Goal: Communication & Community: Answer question/provide support

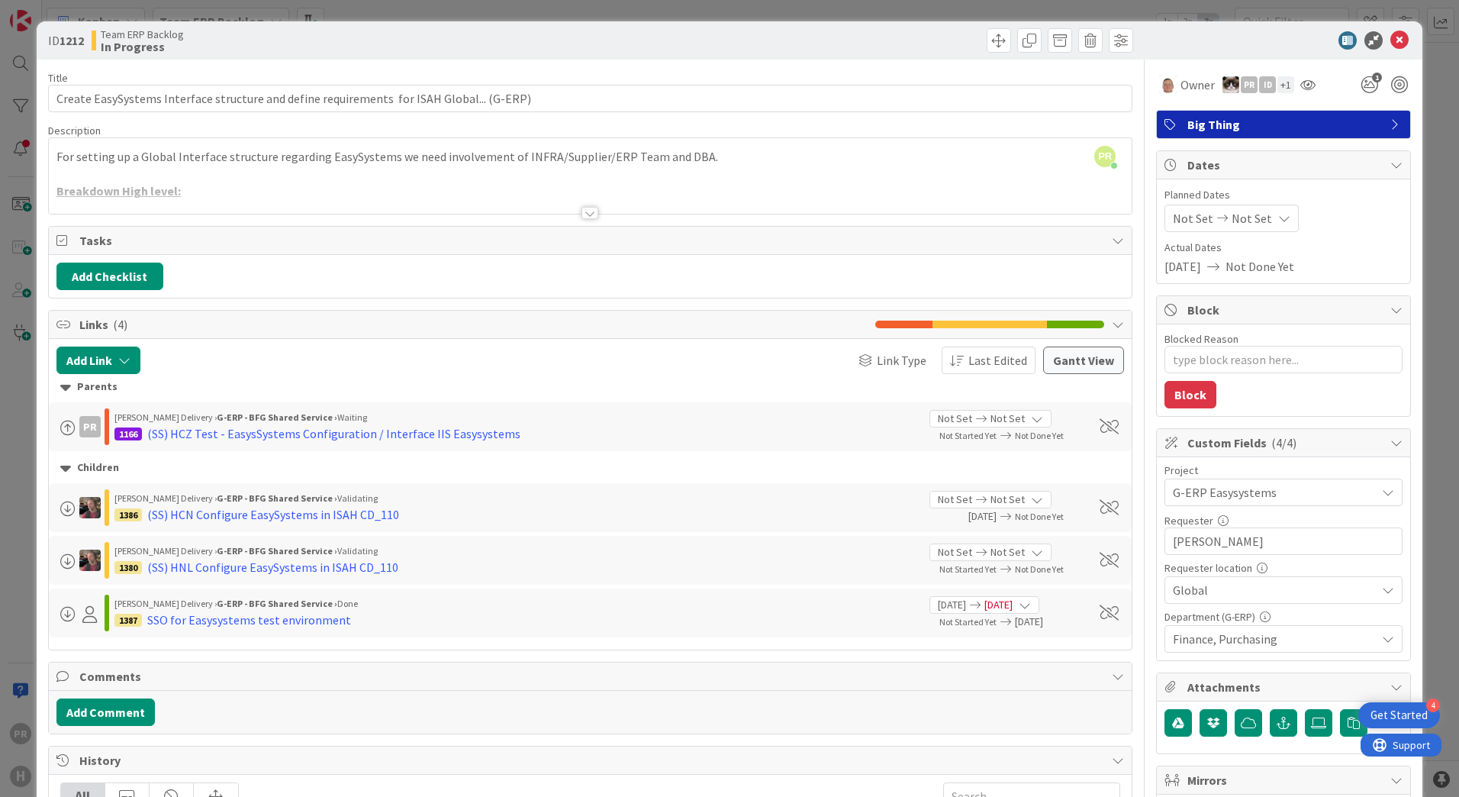
type textarea "x"
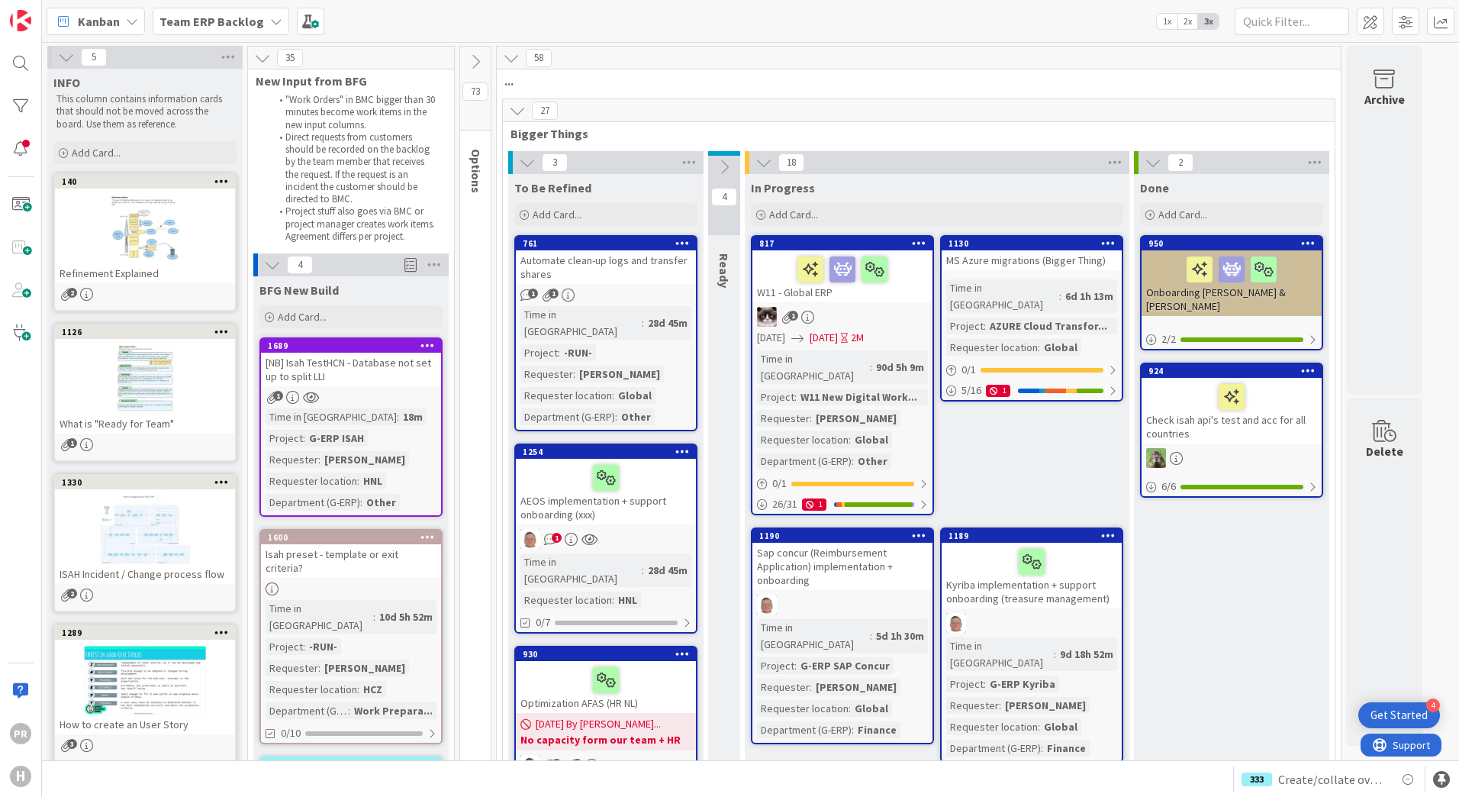
click at [503, 26] on div "Kanban Team ERP Backlog 1x 2x 3x" at bounding box center [750, 21] width 1417 height 42
click at [262, 21] on div "Team ERP Backlog" at bounding box center [221, 21] width 137 height 27
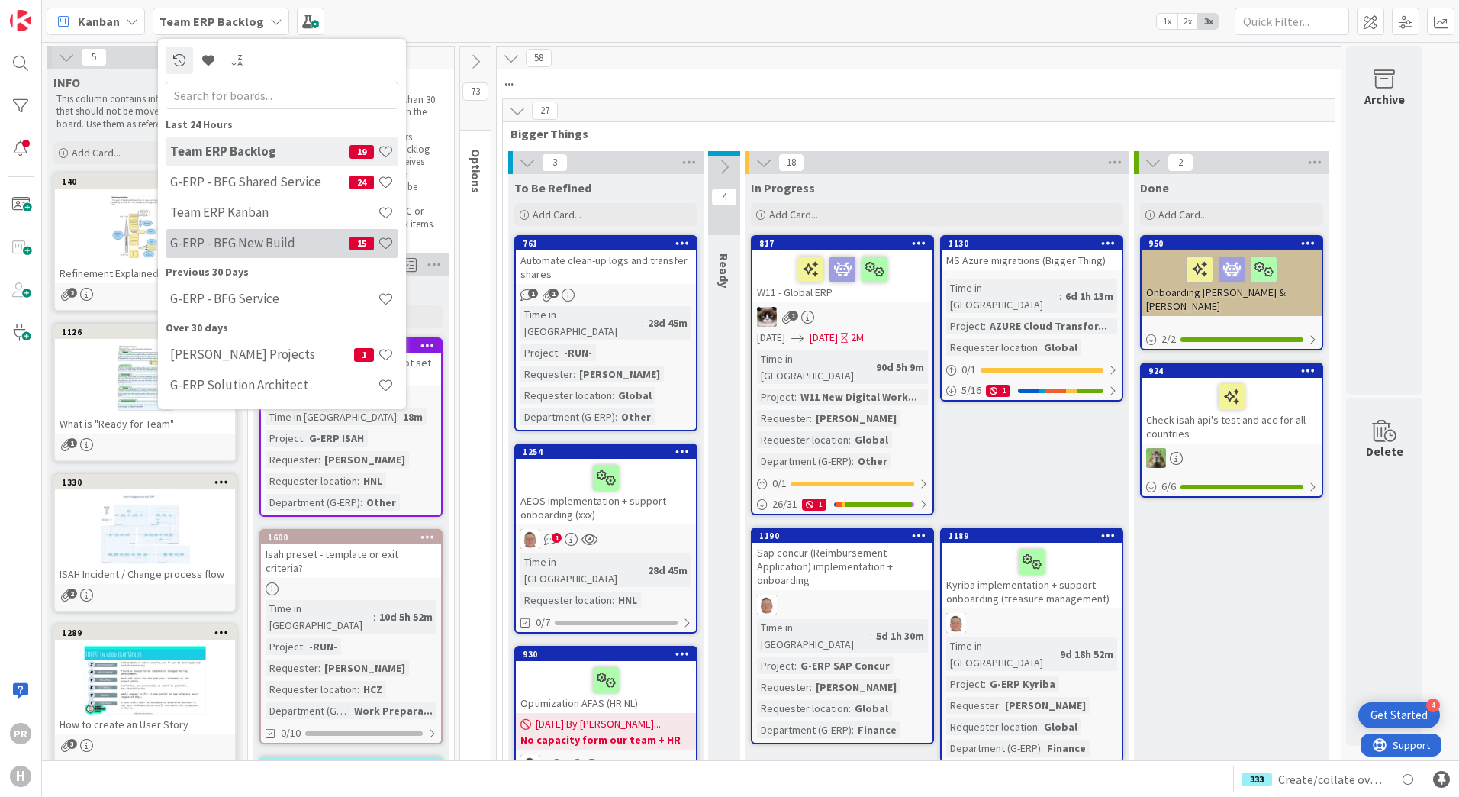
click at [269, 249] on h4 "G-ERP - BFG New Build" at bounding box center [259, 242] width 179 height 15
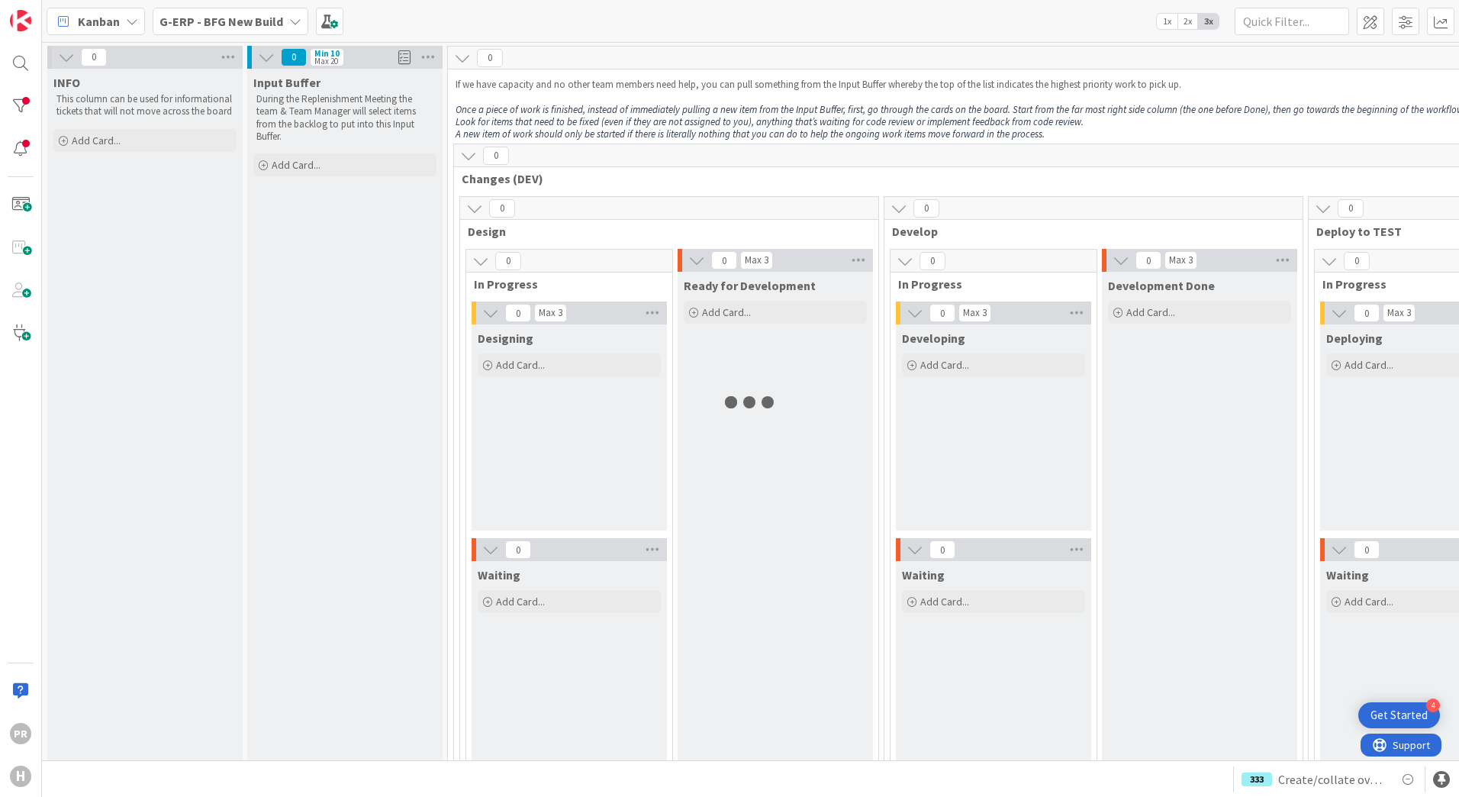
click at [250, 27] on b "G-ERP - BFG New Build" at bounding box center [221, 21] width 124 height 15
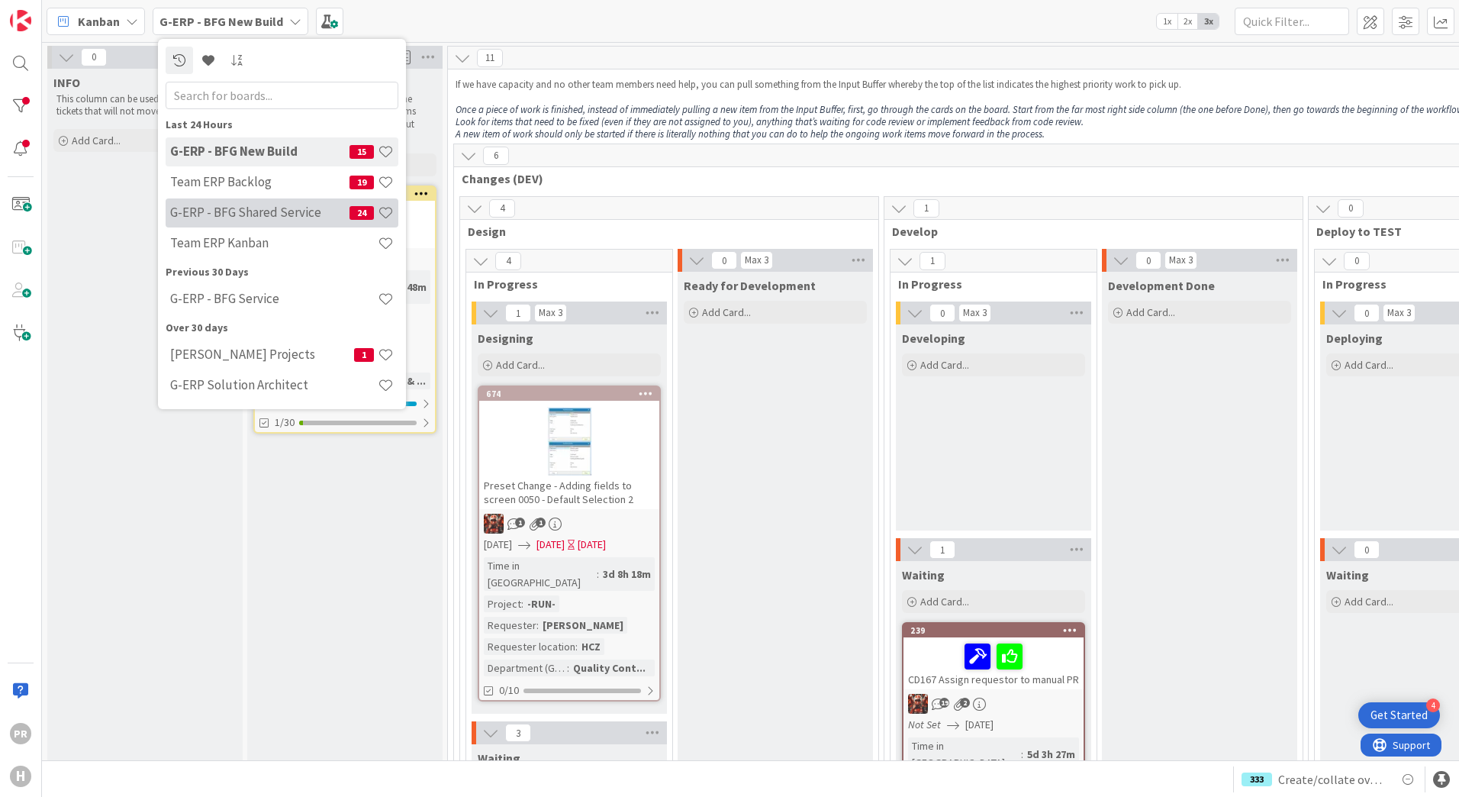
click at [259, 209] on h4 "G-ERP - BFG Shared Service" at bounding box center [259, 211] width 179 height 15
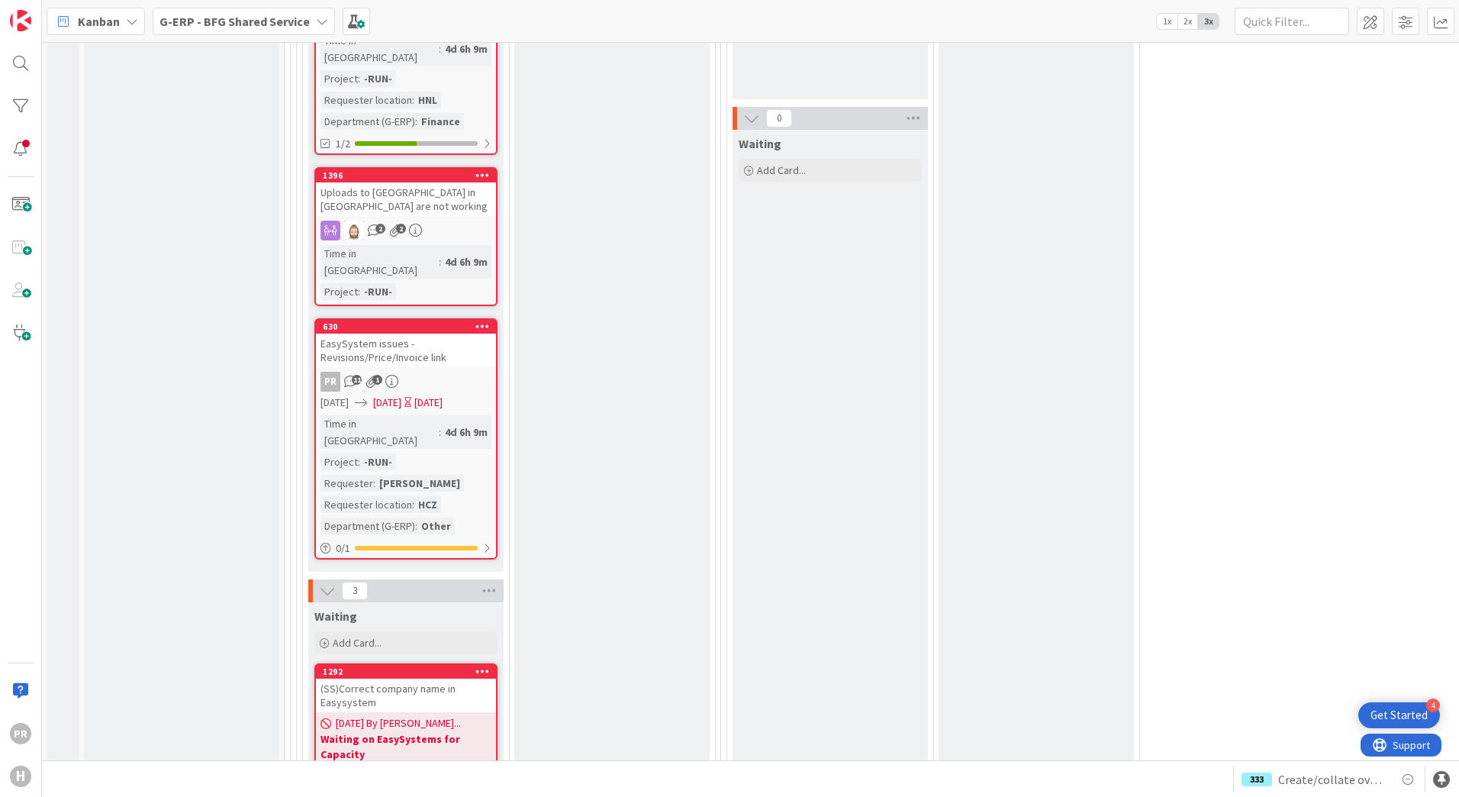
scroll to position [4273, 0]
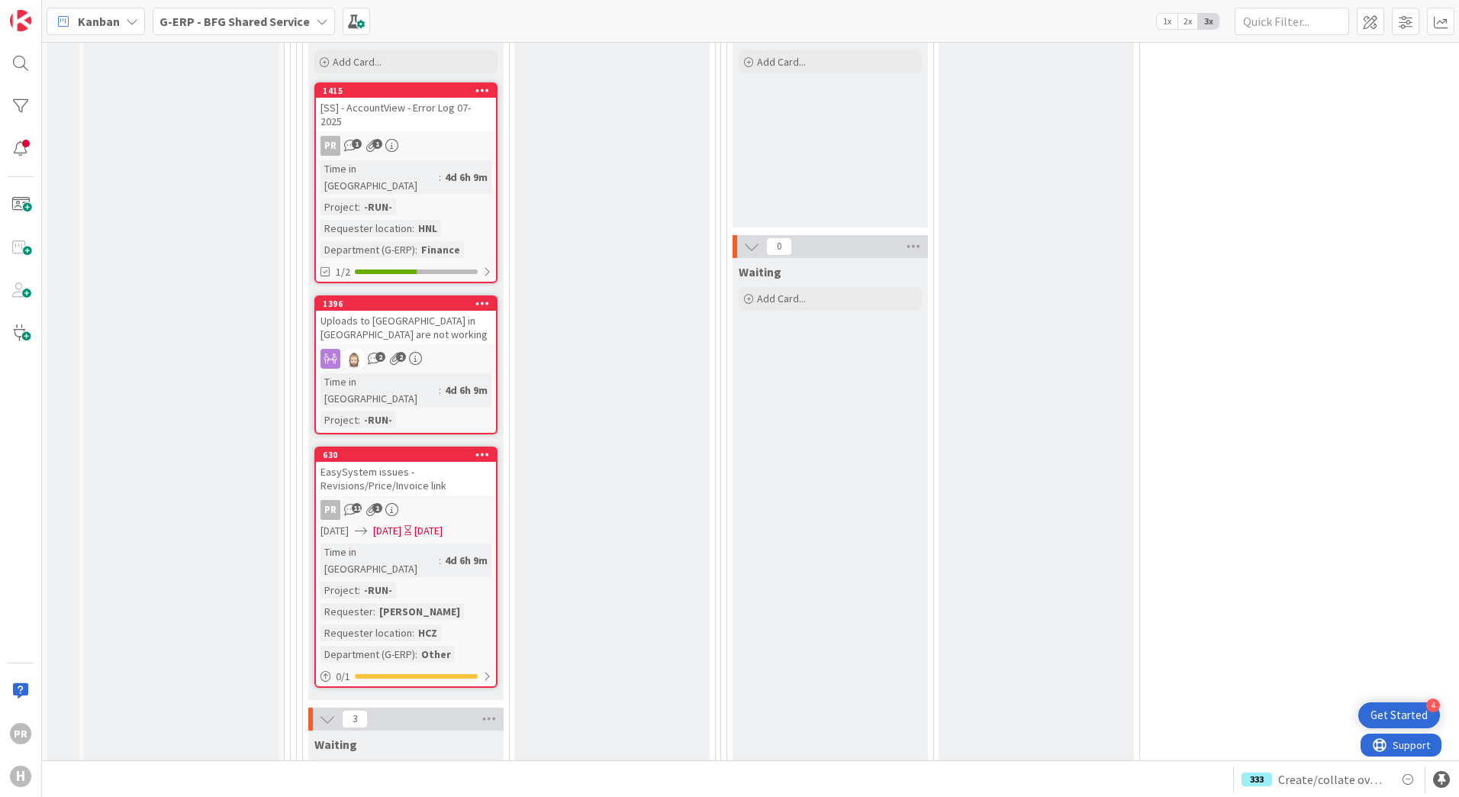
click at [430, 462] on div "EasySystem issues - Revisions/Price/Invoice link" at bounding box center [406, 479] width 180 height 34
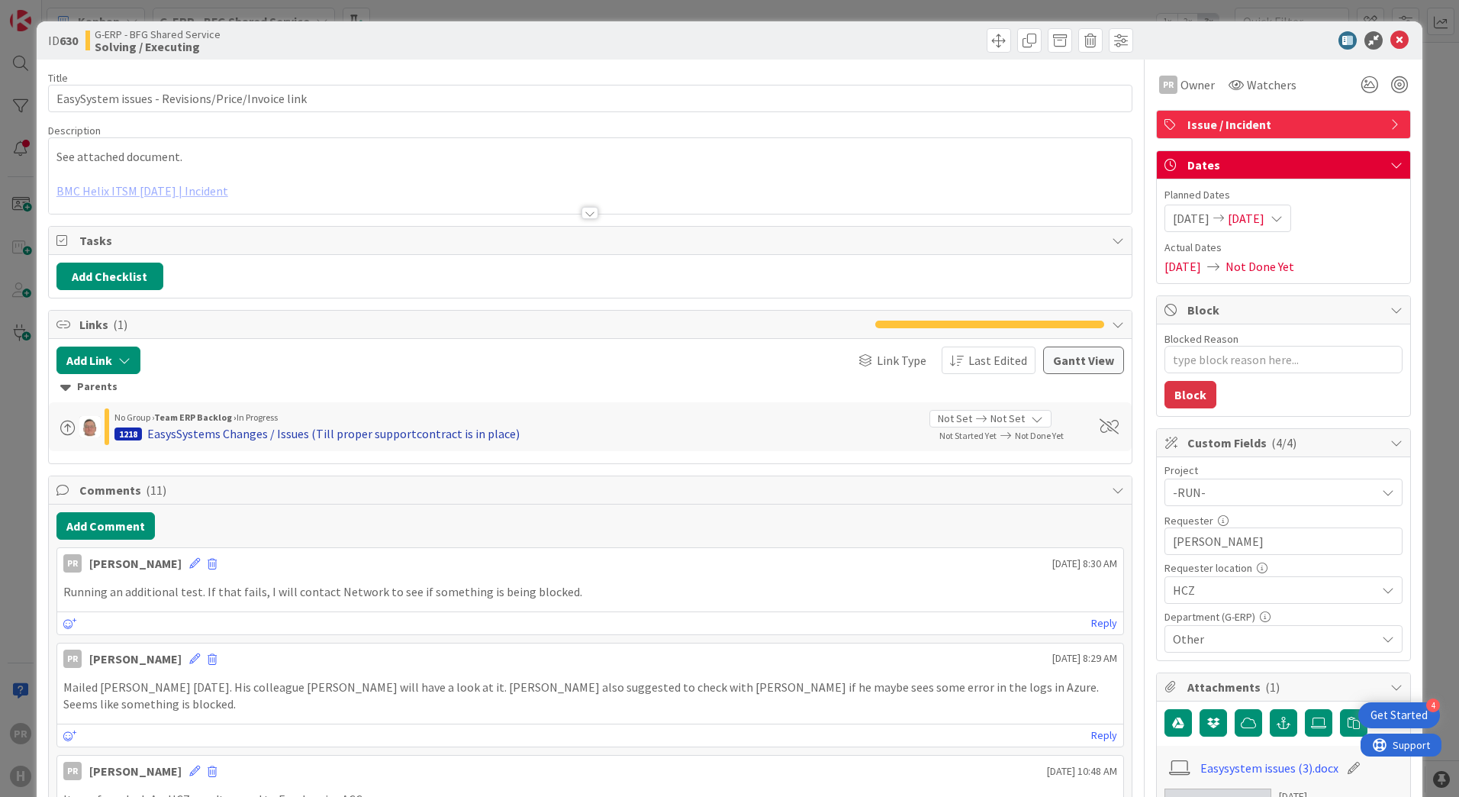
type textarea "x"
click at [111, 515] on button "Add Comment" at bounding box center [105, 525] width 98 height 27
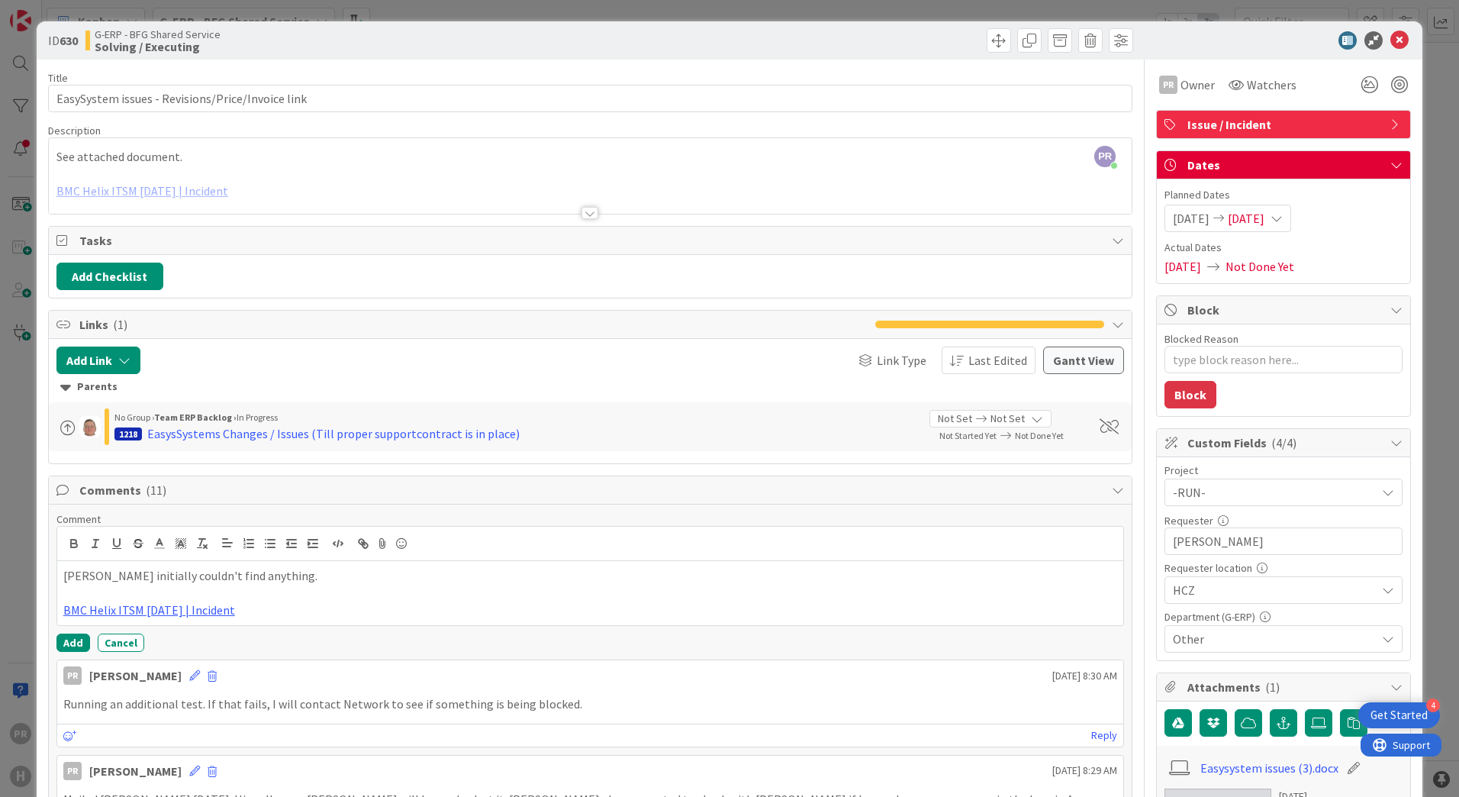
click at [345, 587] on p at bounding box center [590, 594] width 1054 height 18
click at [279, 577] on p "Nikola initially couldn't find anything." at bounding box center [590, 576] width 1054 height 18
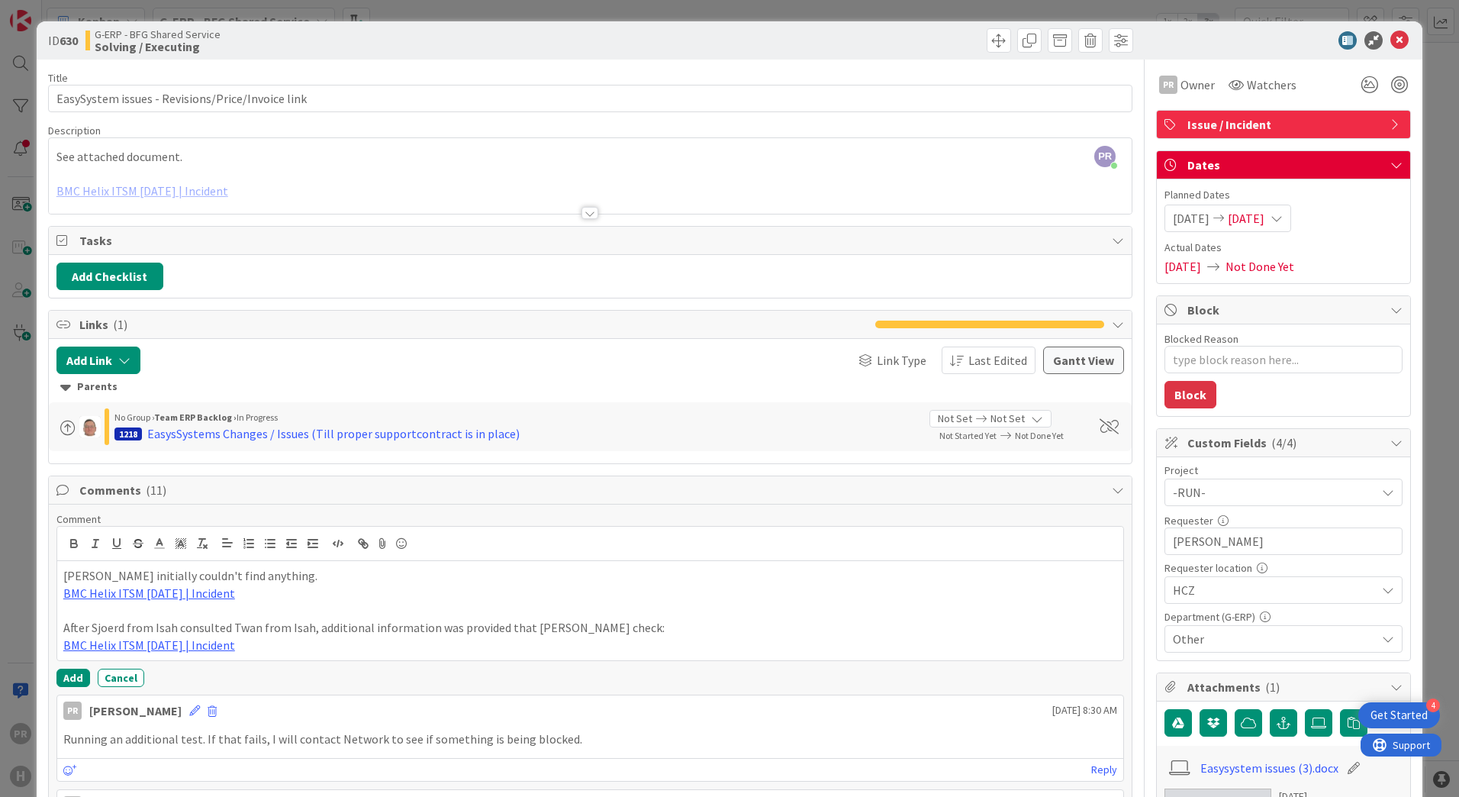
click at [59, 668] on div "Add Cancel" at bounding box center [590, 677] width 1068 height 18
click at [66, 671] on button "Add" at bounding box center [73, 677] width 34 height 18
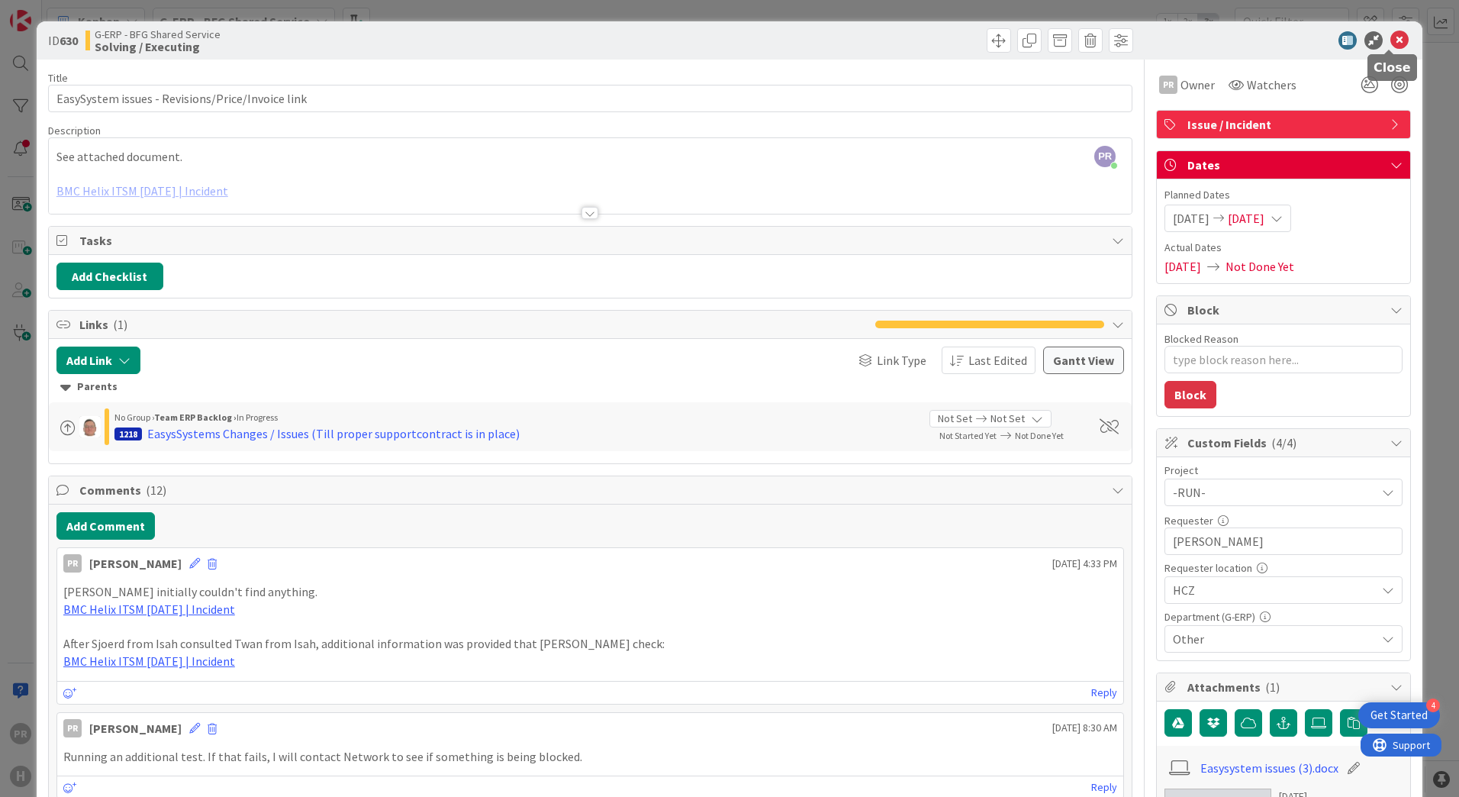
click at [1390, 40] on icon at bounding box center [1399, 40] width 18 height 18
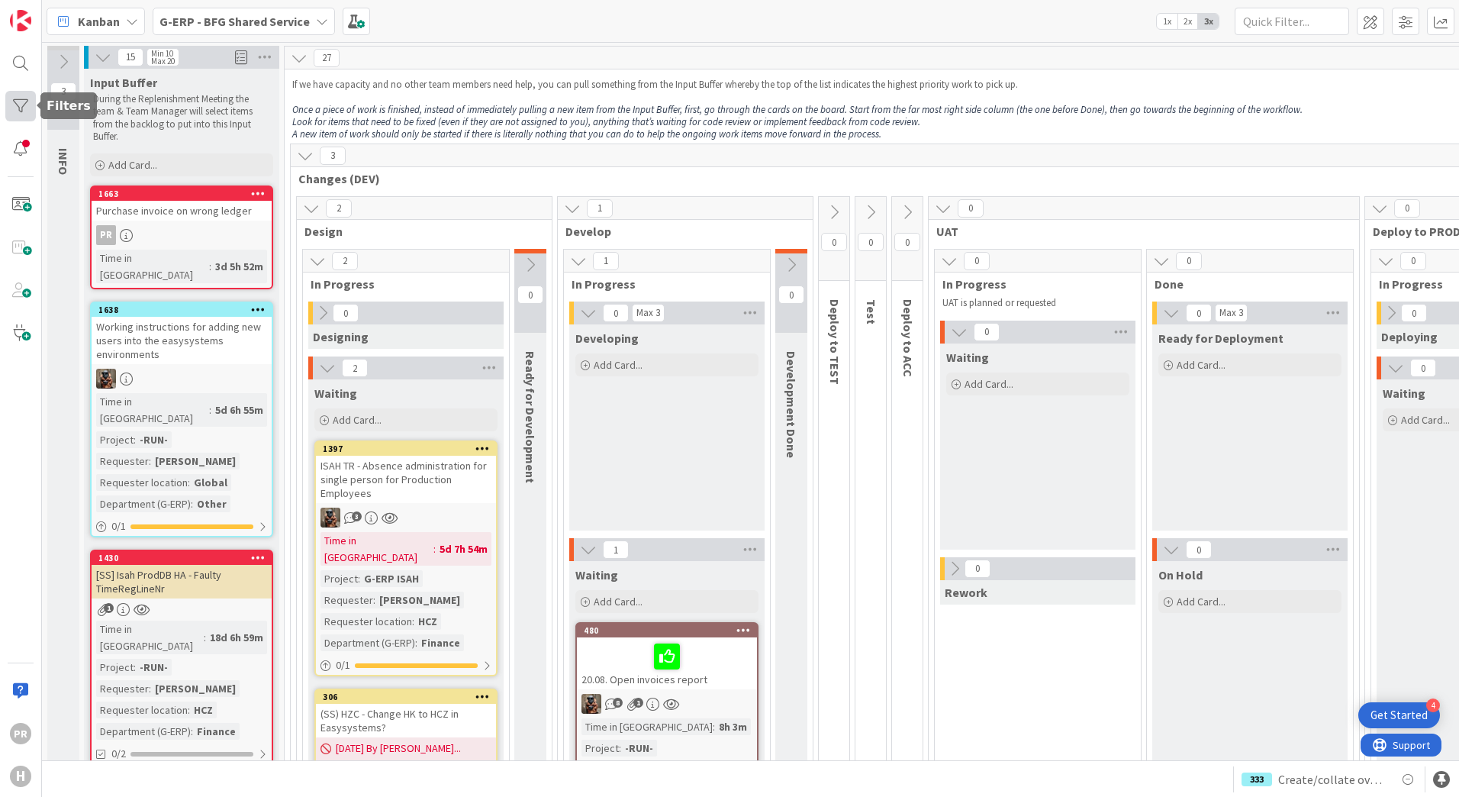
click at [17, 109] on div at bounding box center [20, 106] width 31 height 31
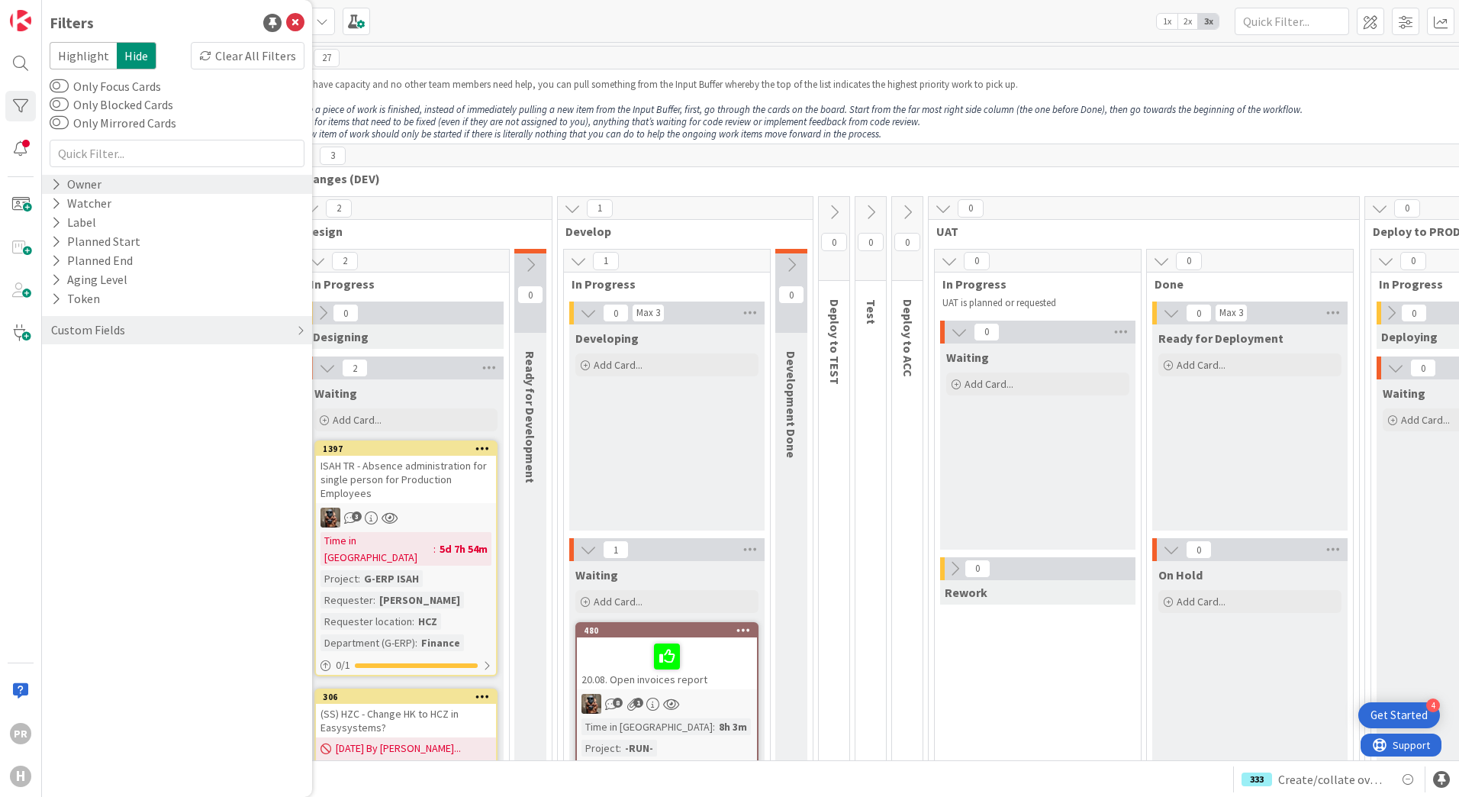
click at [59, 184] on icon at bounding box center [56, 184] width 10 height 13
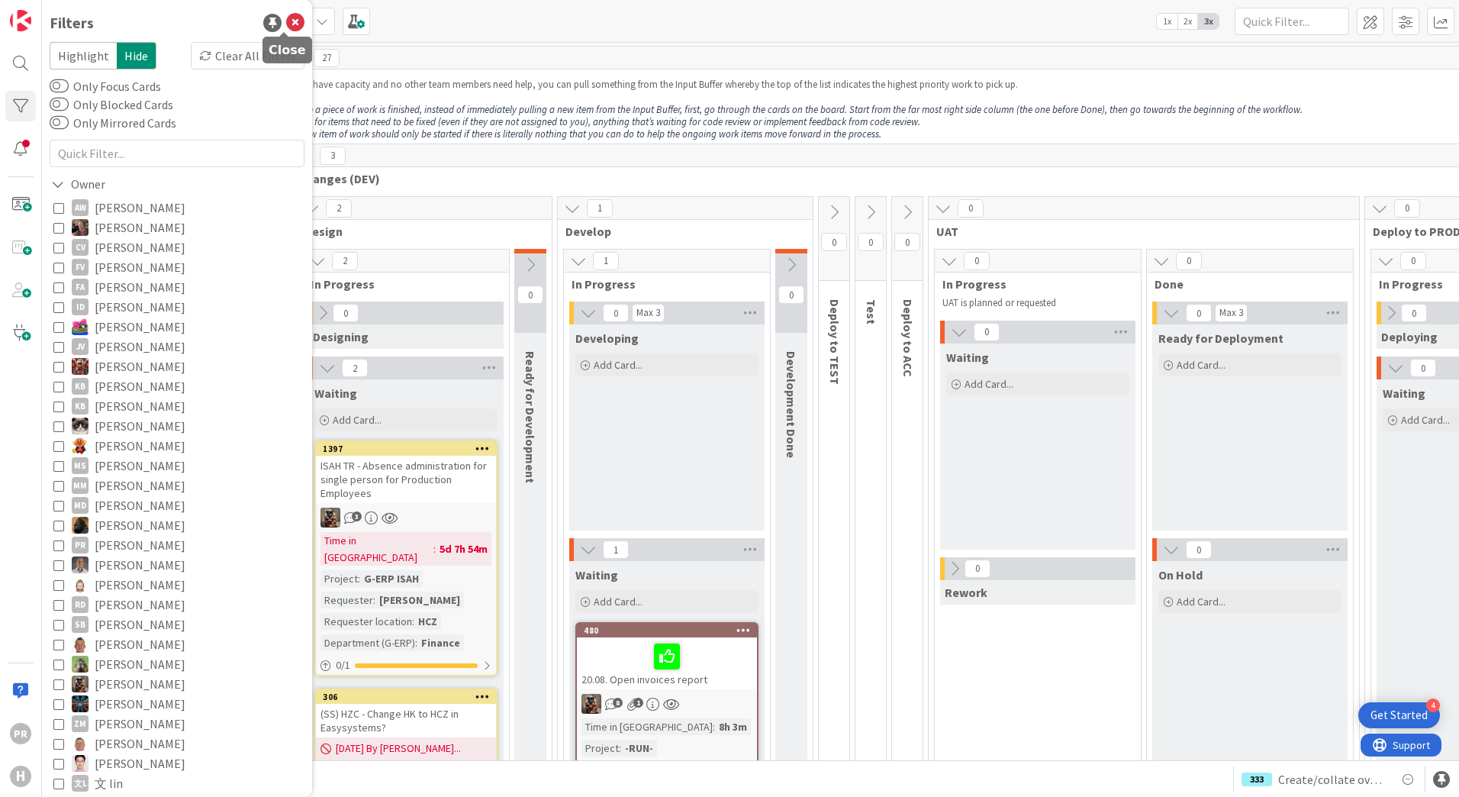
click at [286, 24] on icon at bounding box center [295, 23] width 18 height 18
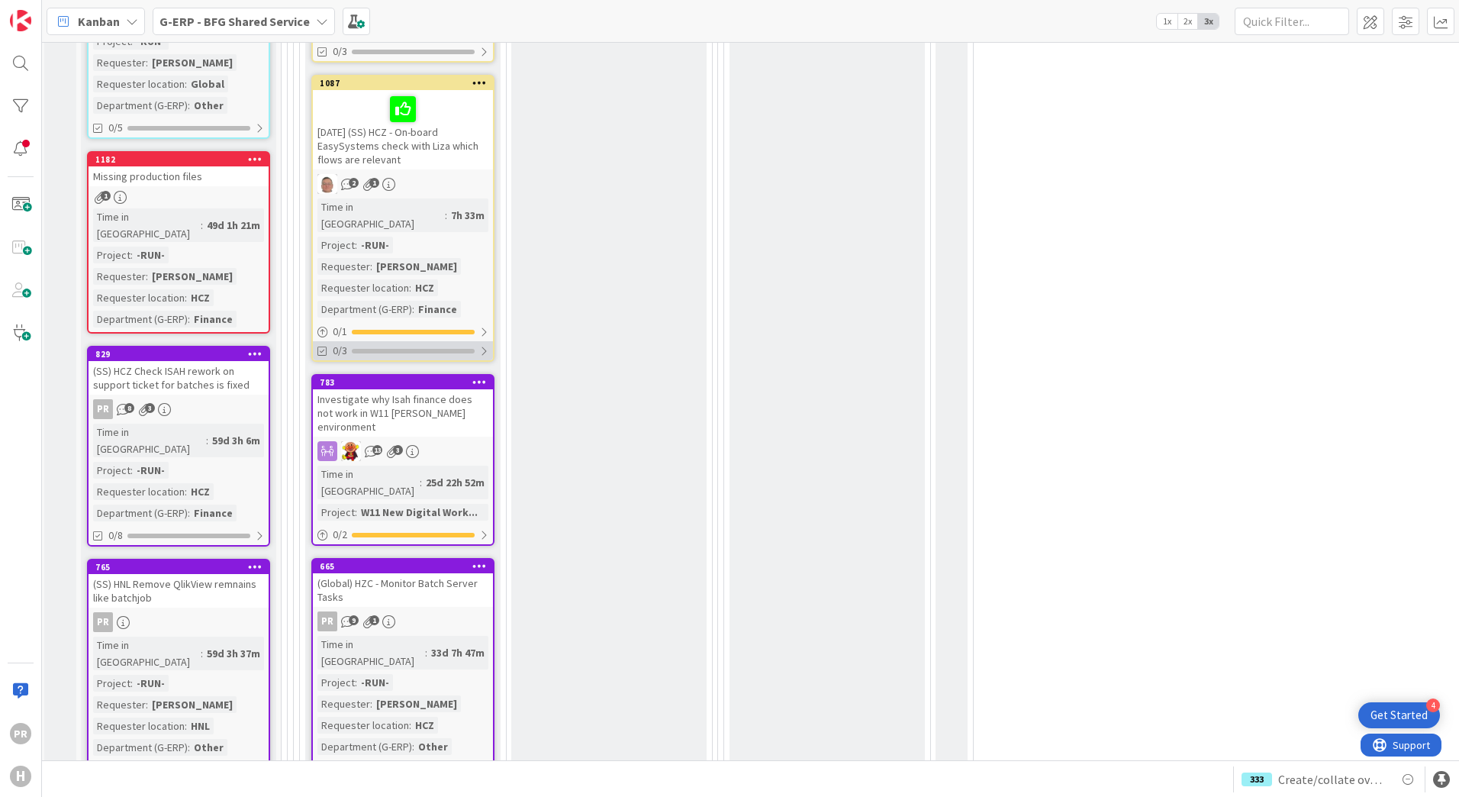
scroll to position [2518, 3]
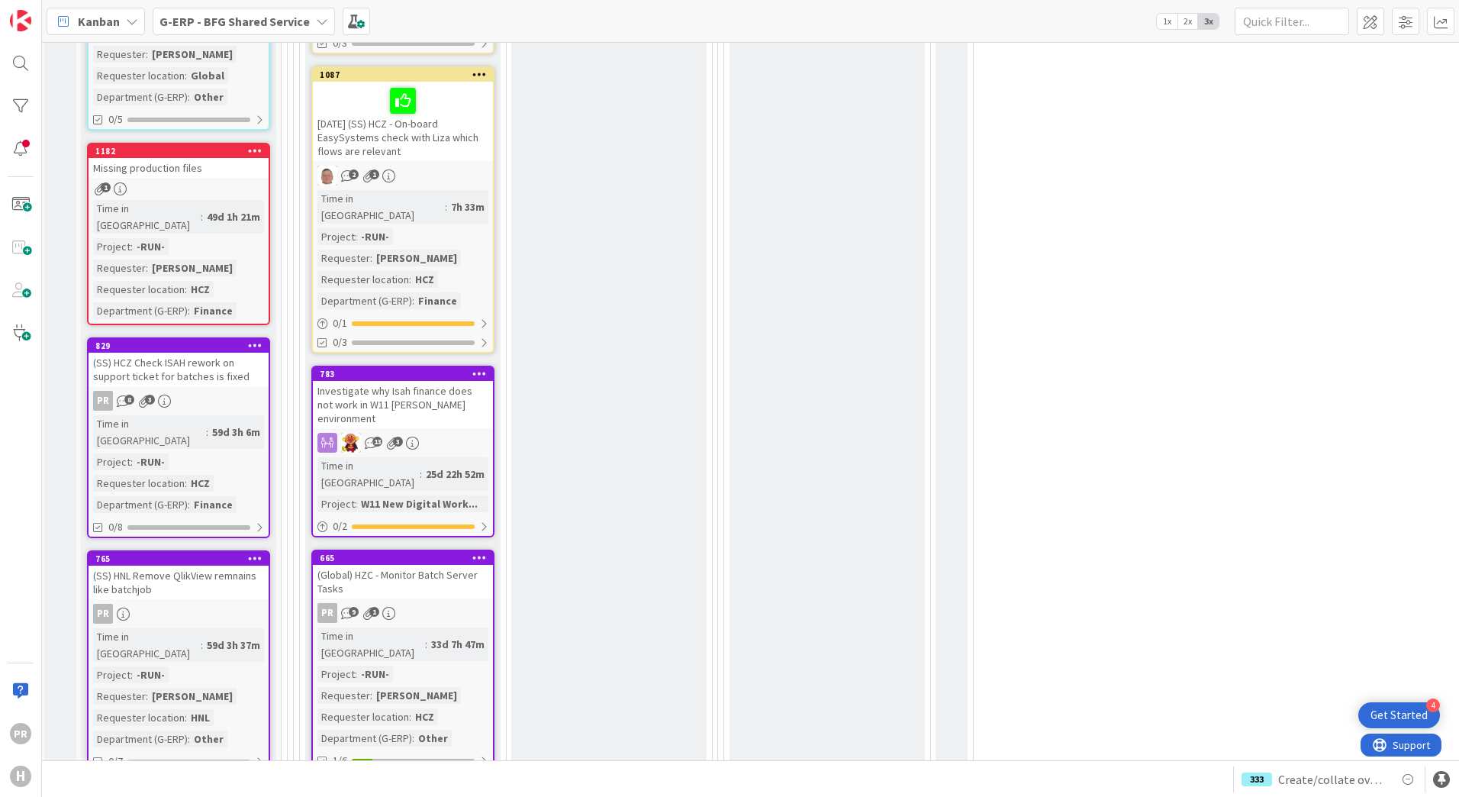
click at [438, 565] on div "(Global) HZC - Monitor Batch Server Tasks" at bounding box center [403, 582] width 180 height 34
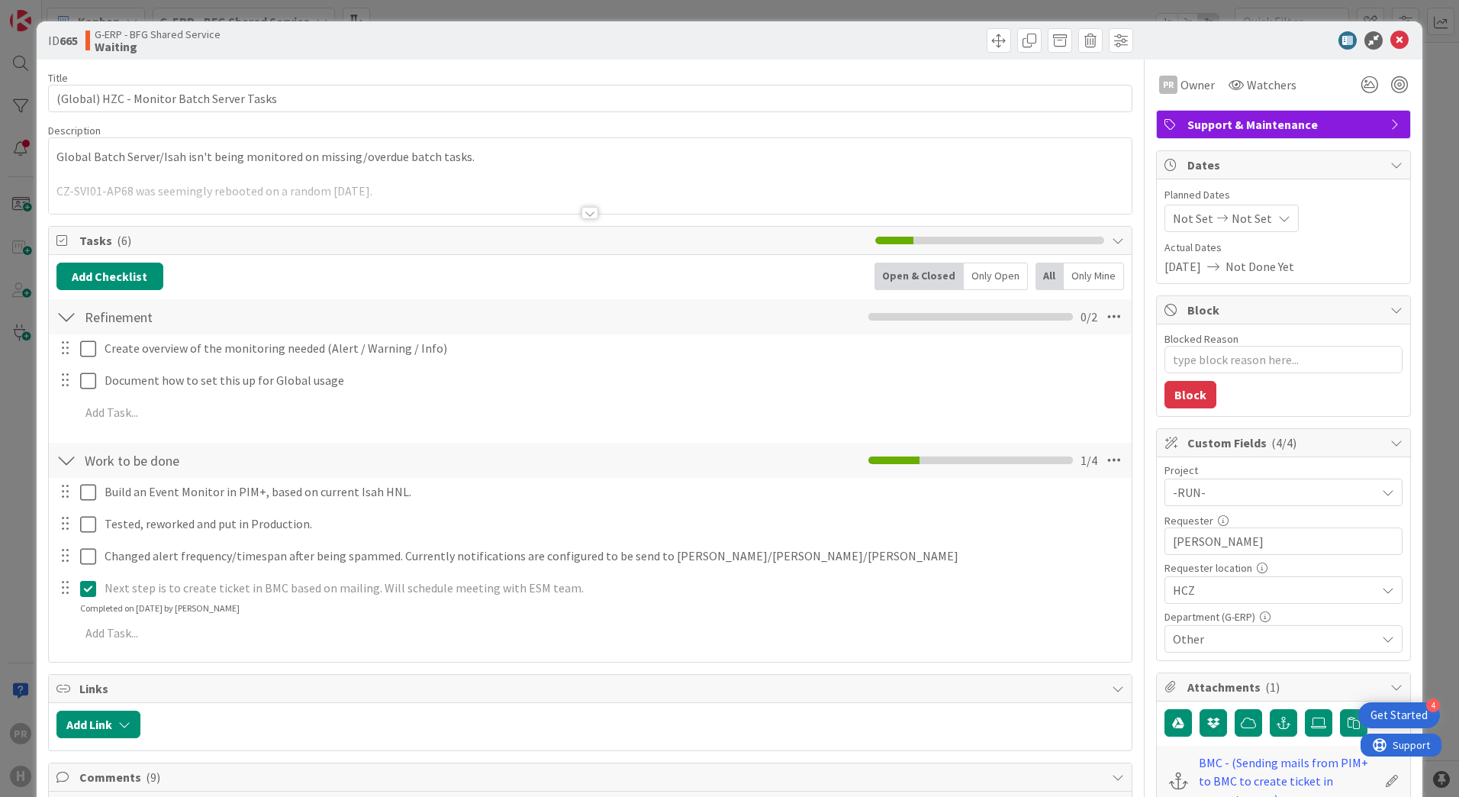
type textarea "x"
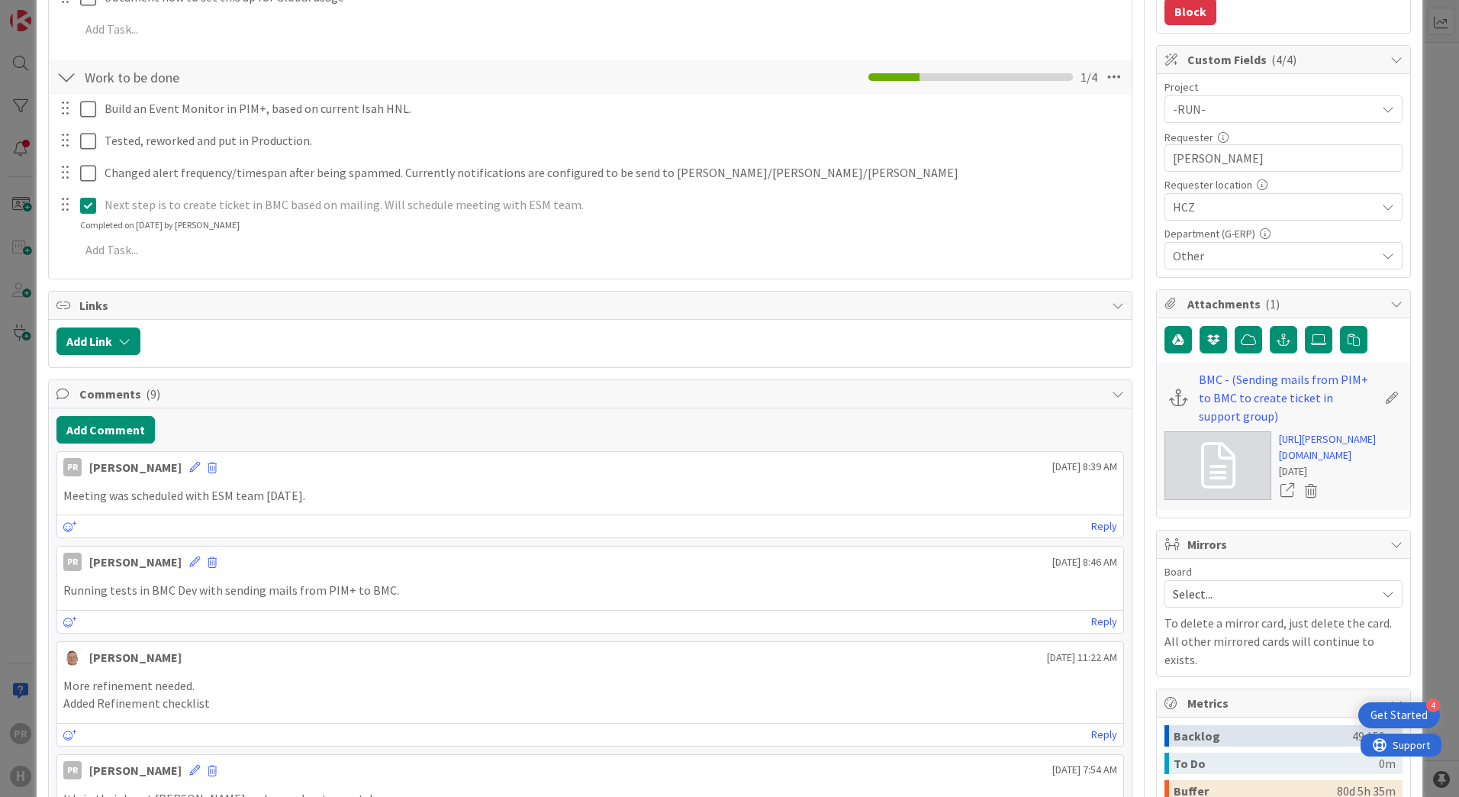
scroll to position [458, 0]
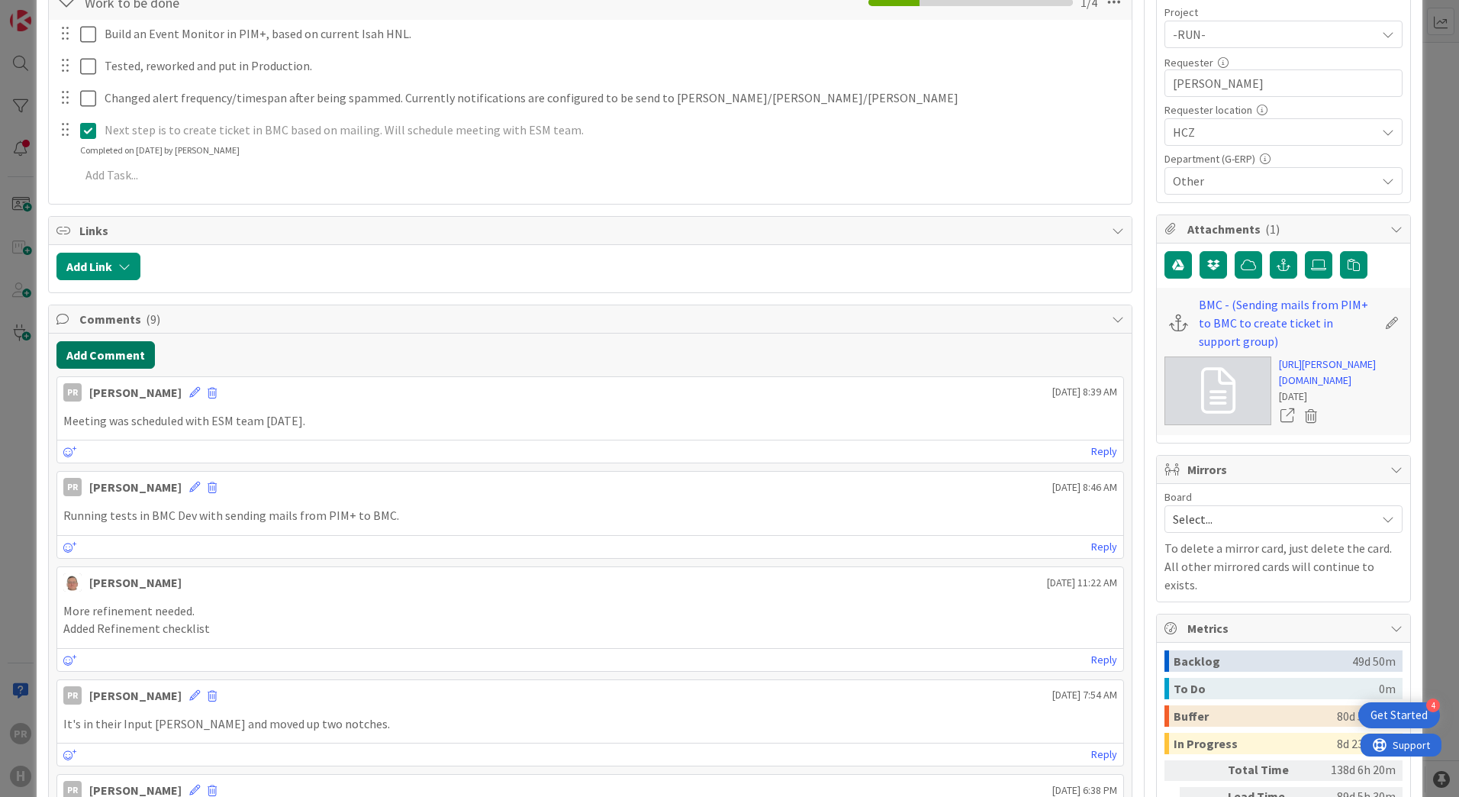
click at [134, 363] on button "Add Comment" at bounding box center [105, 354] width 98 height 27
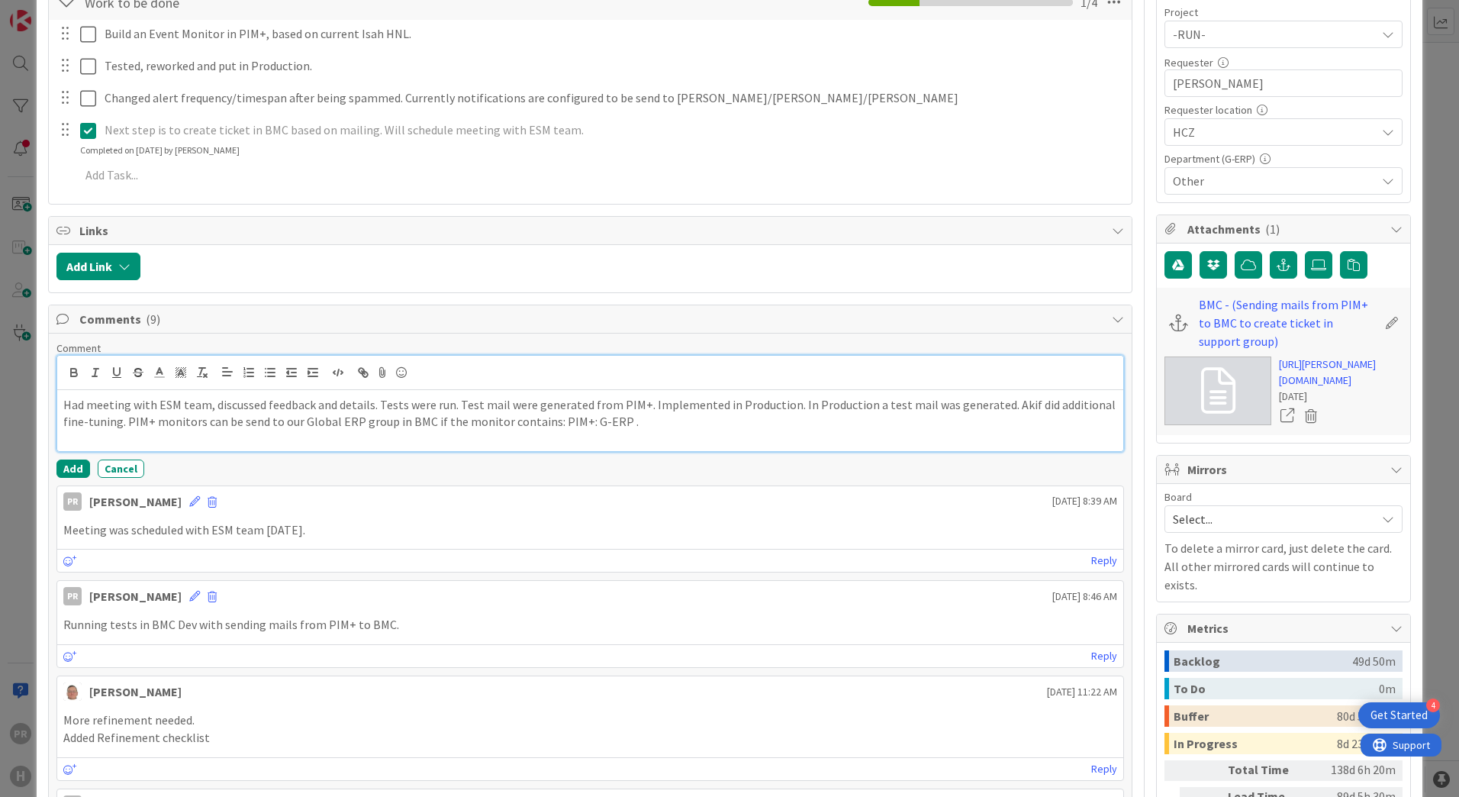
click at [630, 422] on p "Had meeting with ESM team, discussed feedback and details. Tests were run. Test…" at bounding box center [590, 413] width 1054 height 34
click at [74, 469] on button "Add" at bounding box center [73, 468] width 34 height 18
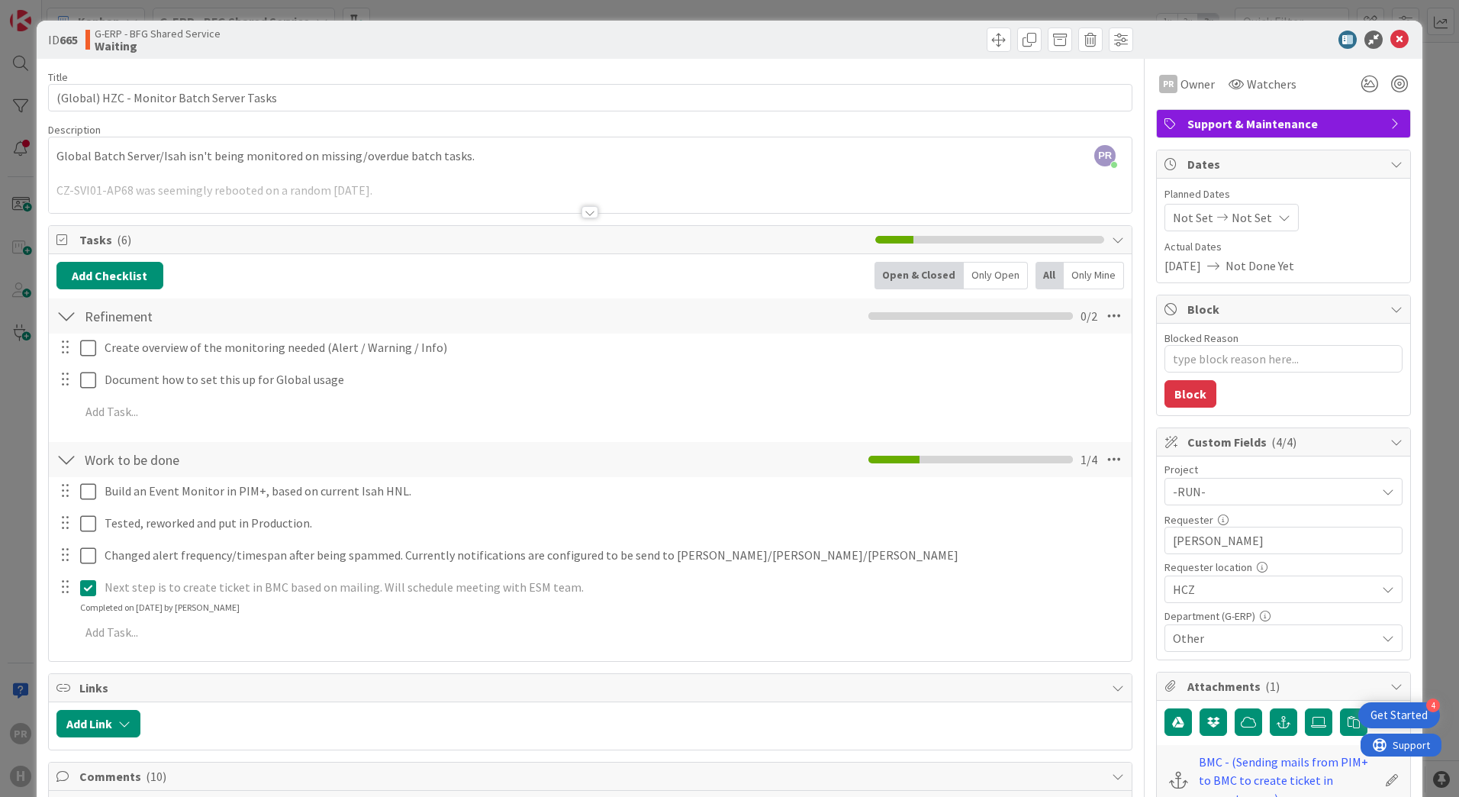
scroll to position [0, 0]
click at [586, 211] on div at bounding box center [589, 213] width 17 height 12
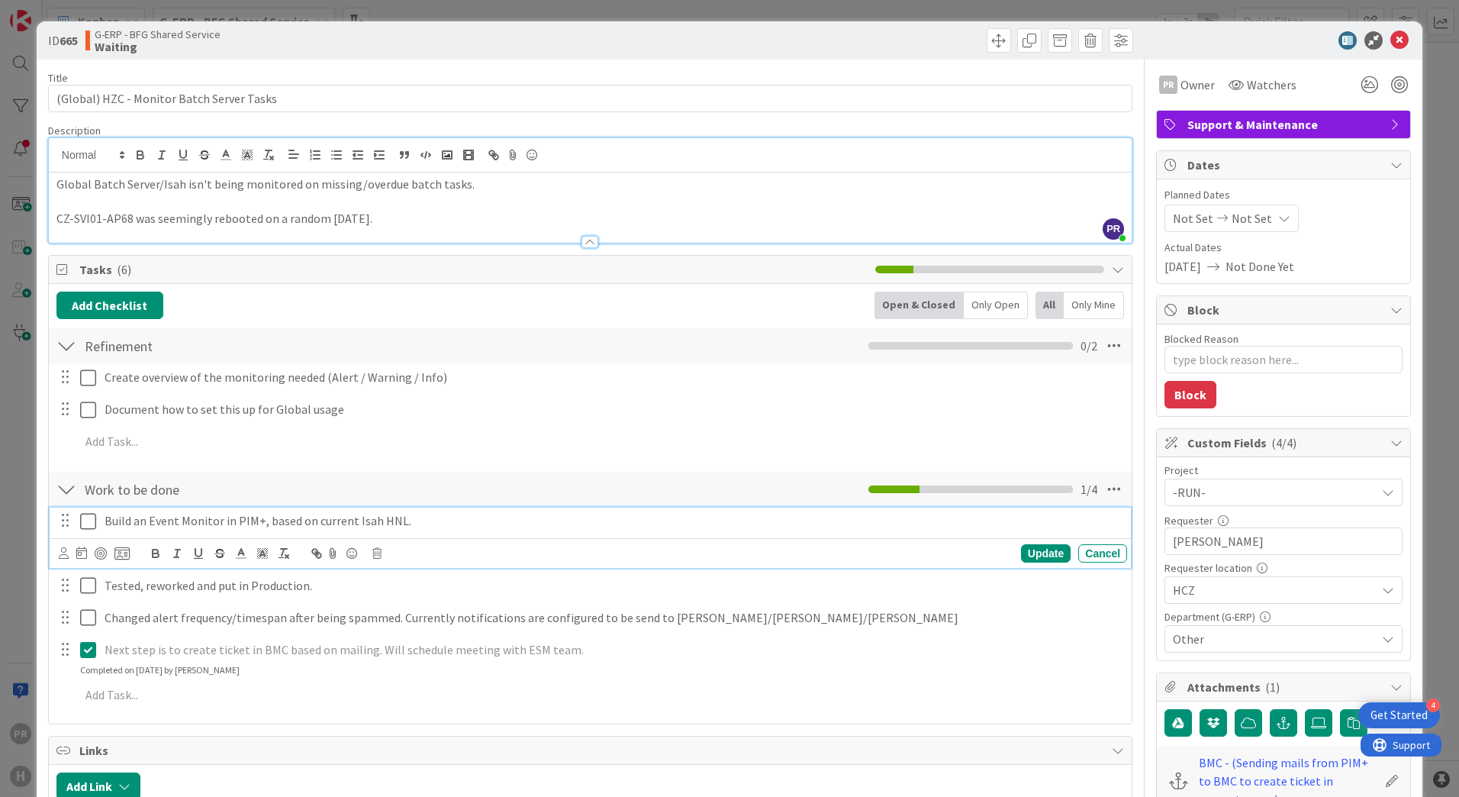
click at [86, 527] on icon at bounding box center [91, 521] width 23 height 18
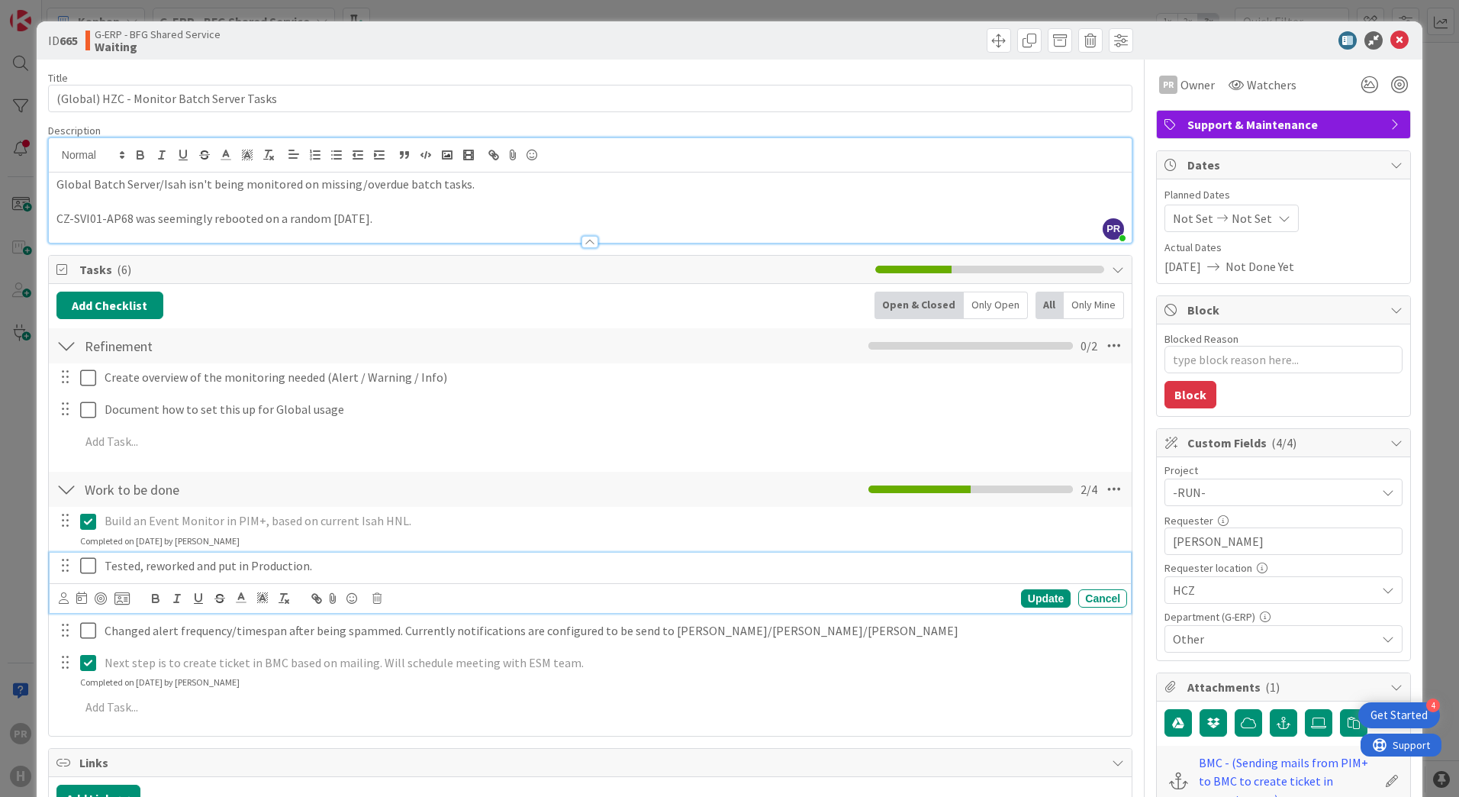
click at [85, 571] on icon at bounding box center [91, 565] width 23 height 18
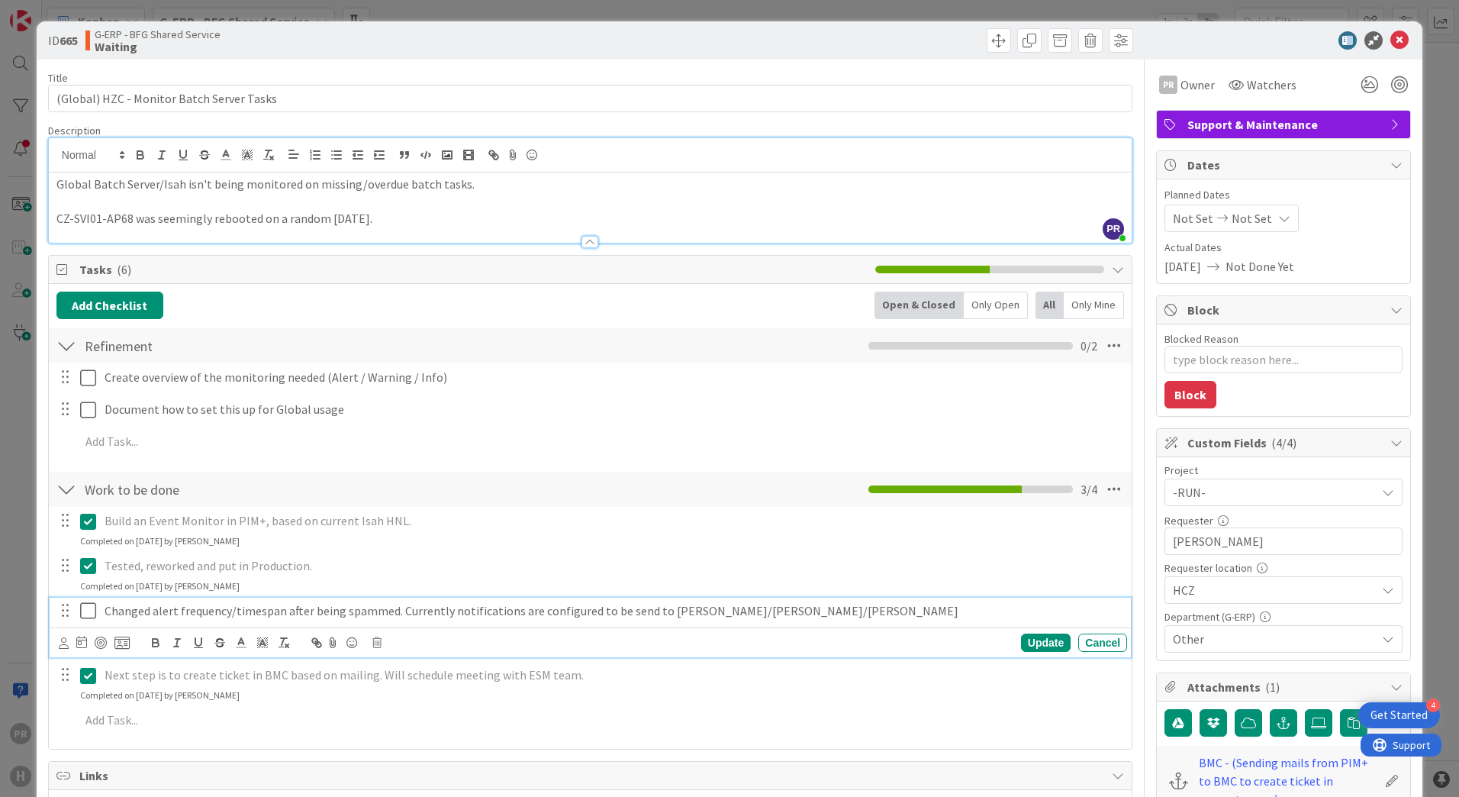
click at [88, 608] on icon at bounding box center [91, 610] width 23 height 18
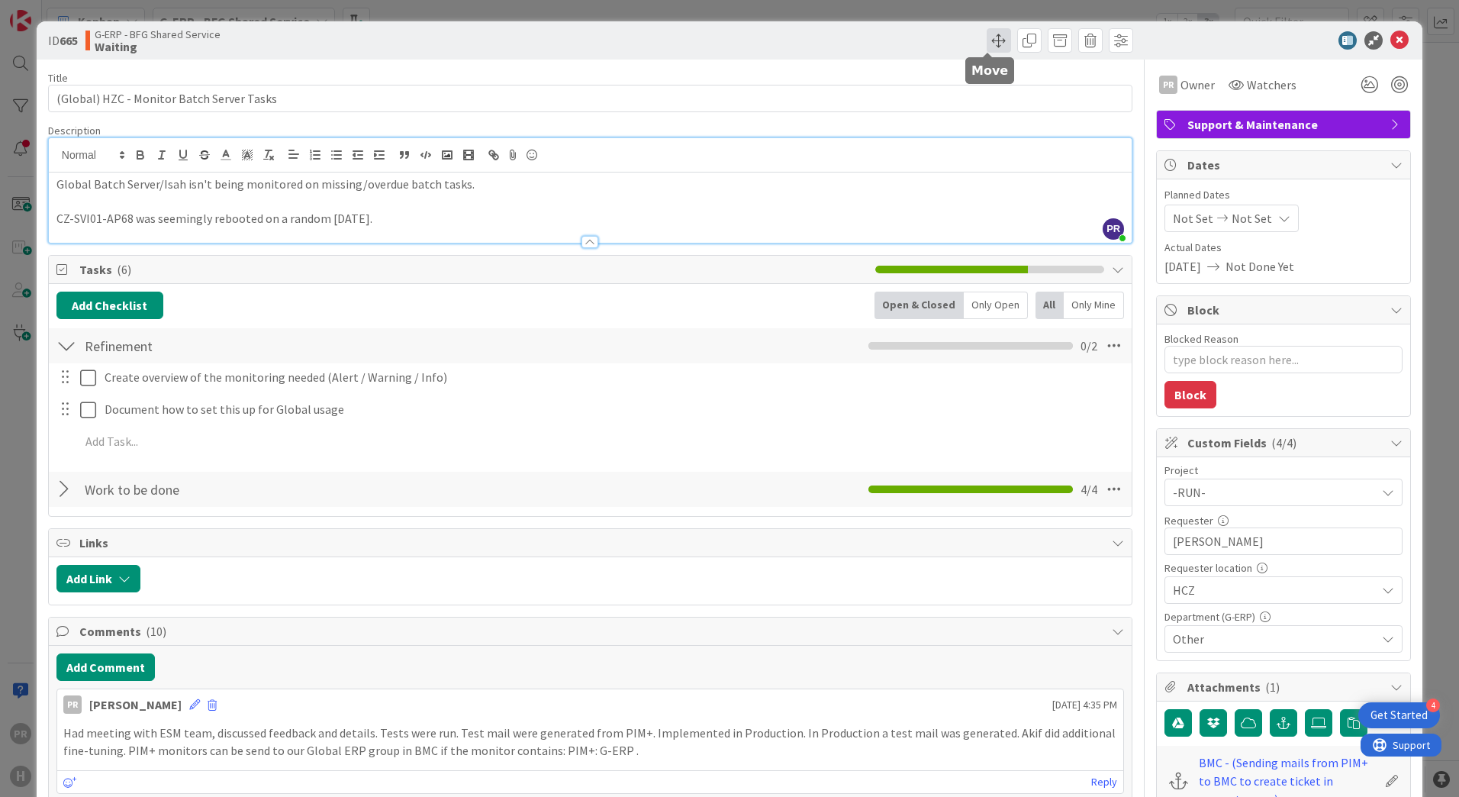
click at [987, 40] on span at bounding box center [999, 40] width 24 height 24
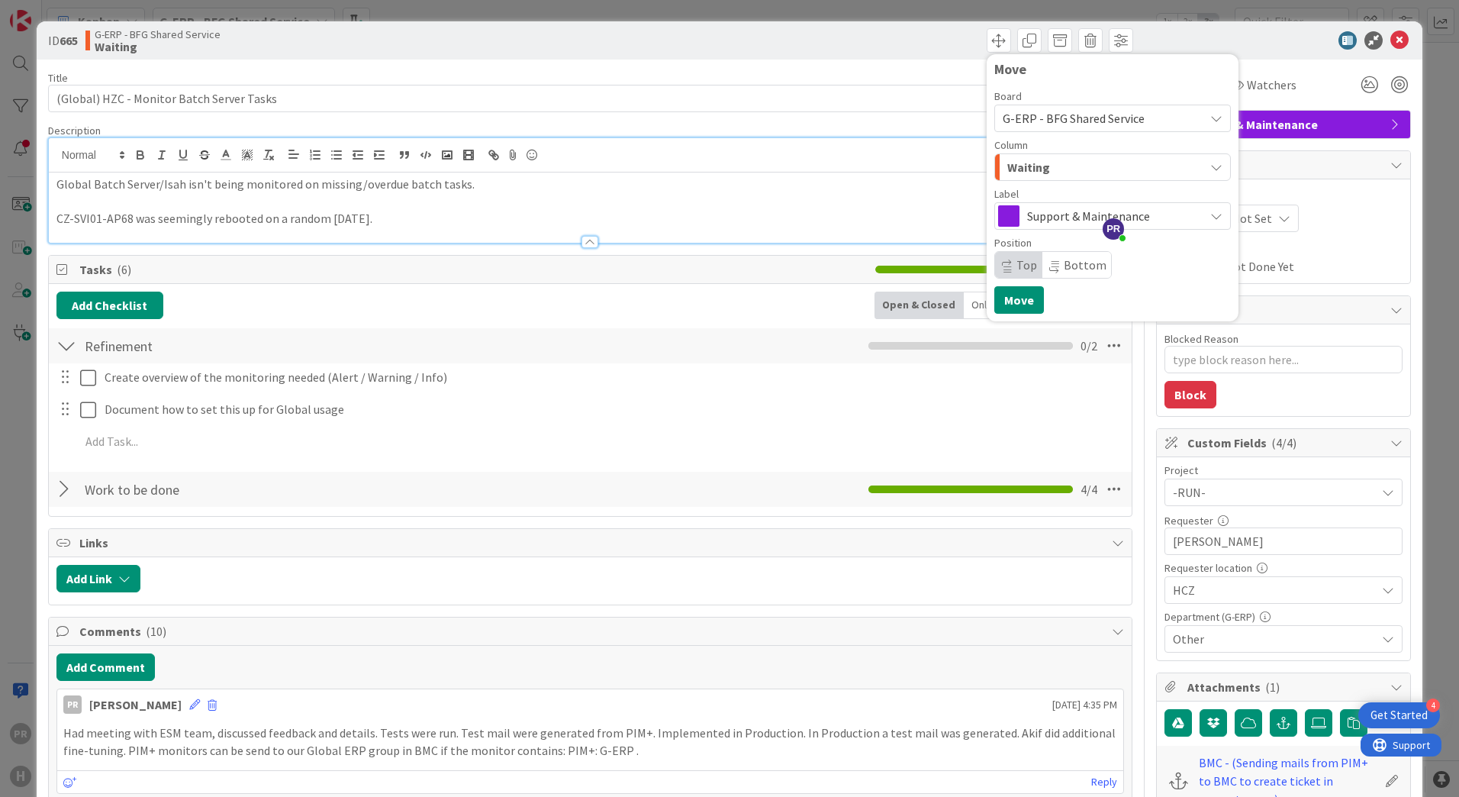
click at [1034, 166] on span "Waiting" at bounding box center [1028, 167] width 43 height 20
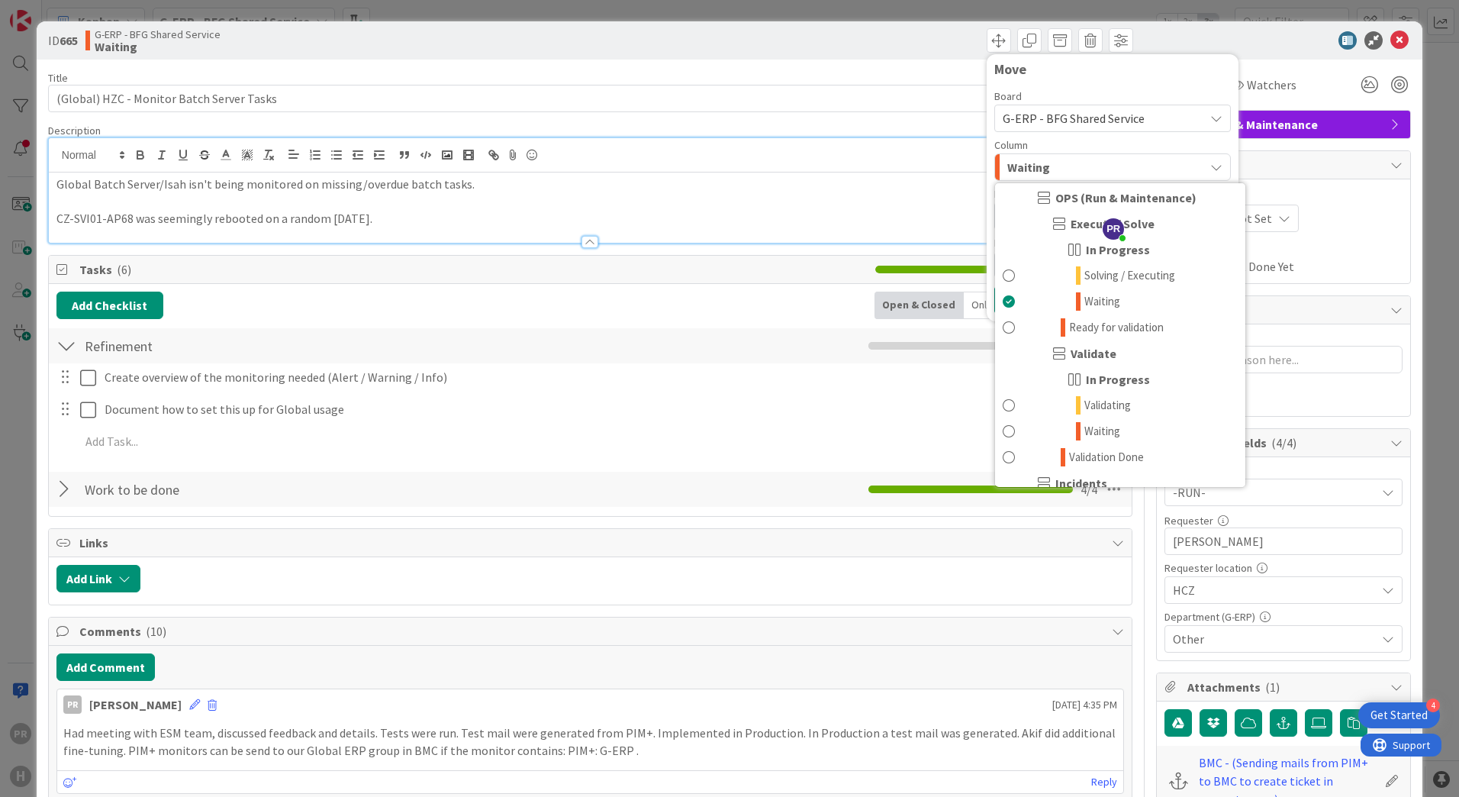
scroll to position [992, 0]
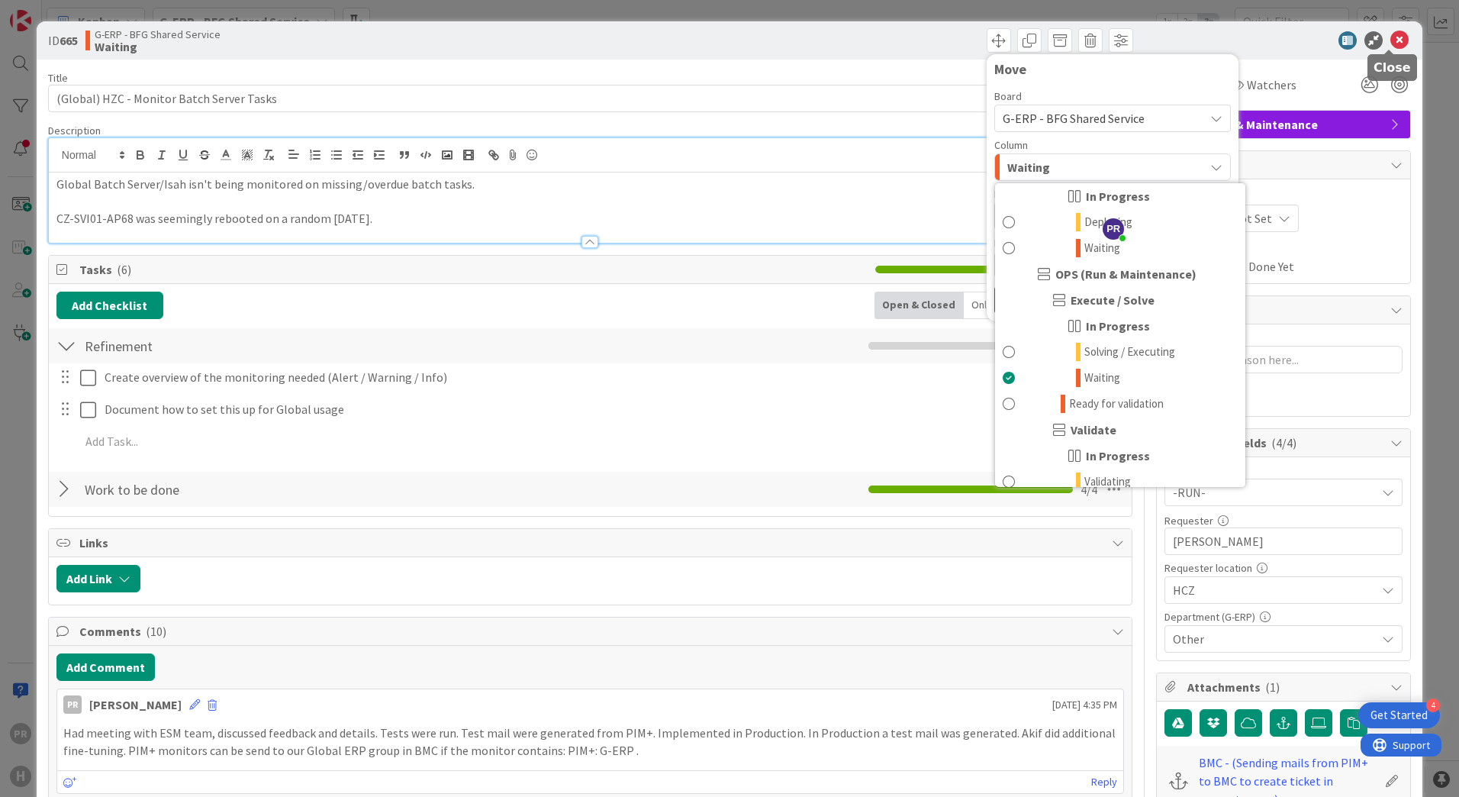
click at [1390, 47] on icon at bounding box center [1399, 40] width 18 height 18
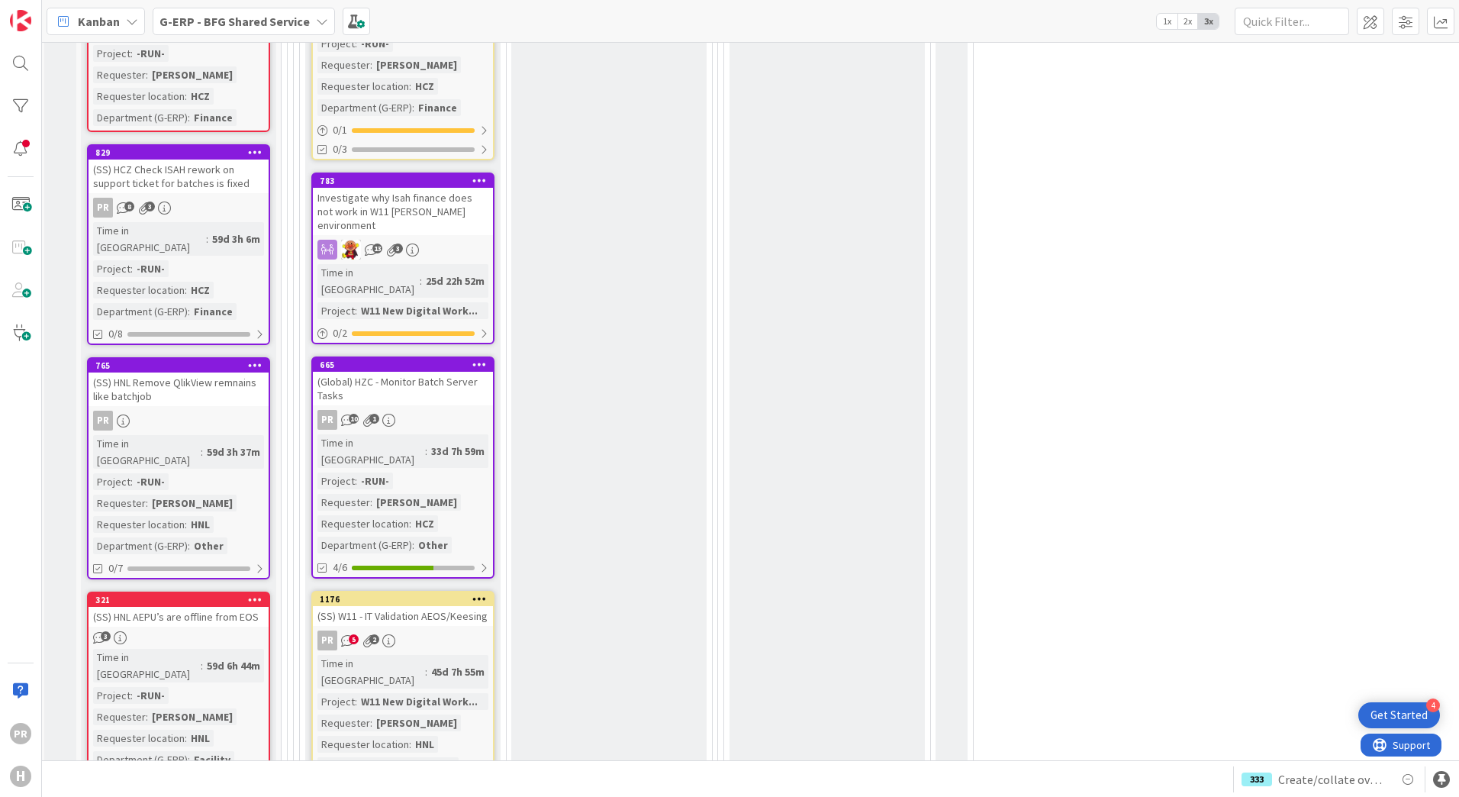
scroll to position [2747, 3]
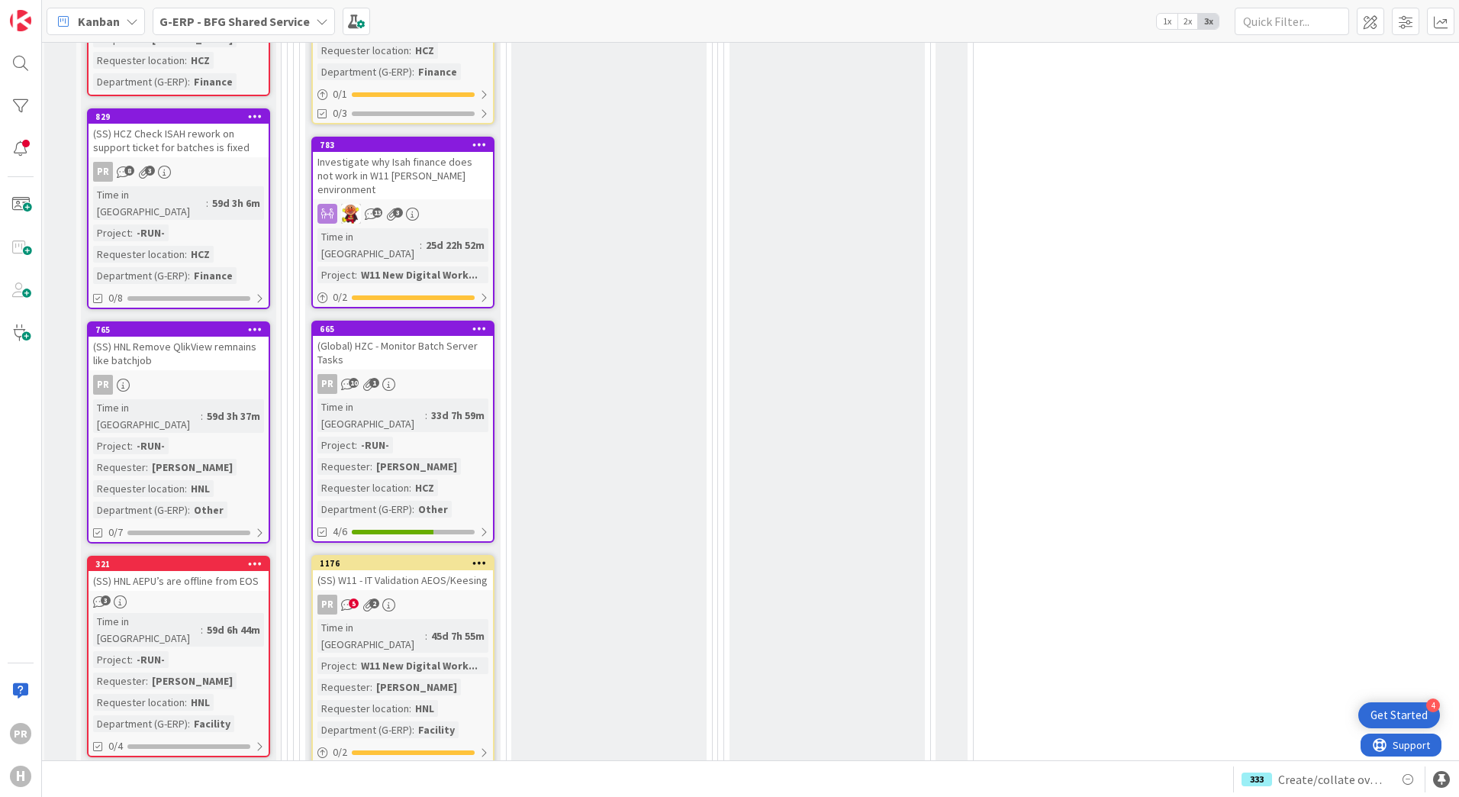
click at [432, 570] on div "(SS) W11 - IT Validation AEOS/Keesing" at bounding box center [403, 580] width 180 height 20
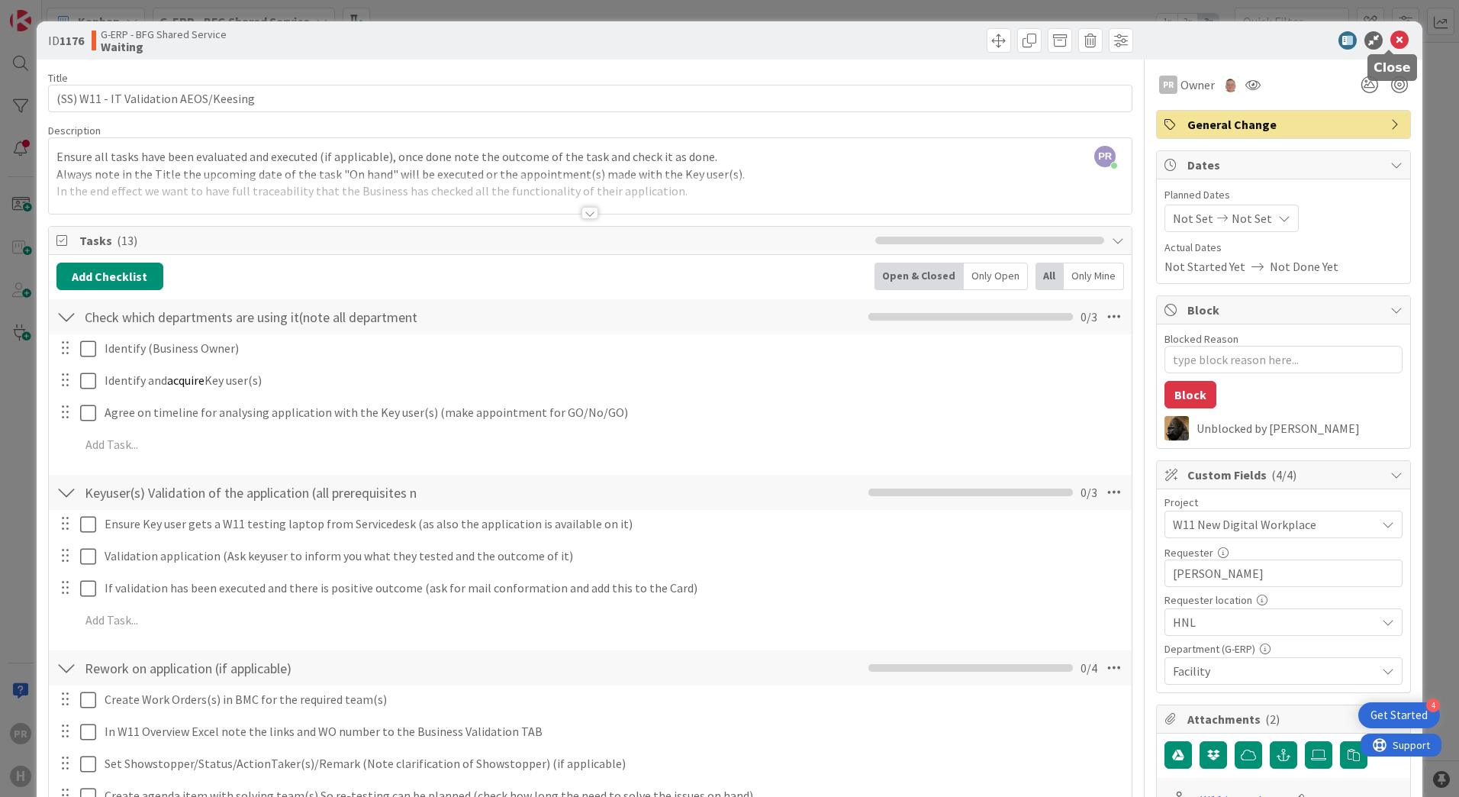
click at [1390, 41] on icon at bounding box center [1399, 40] width 18 height 18
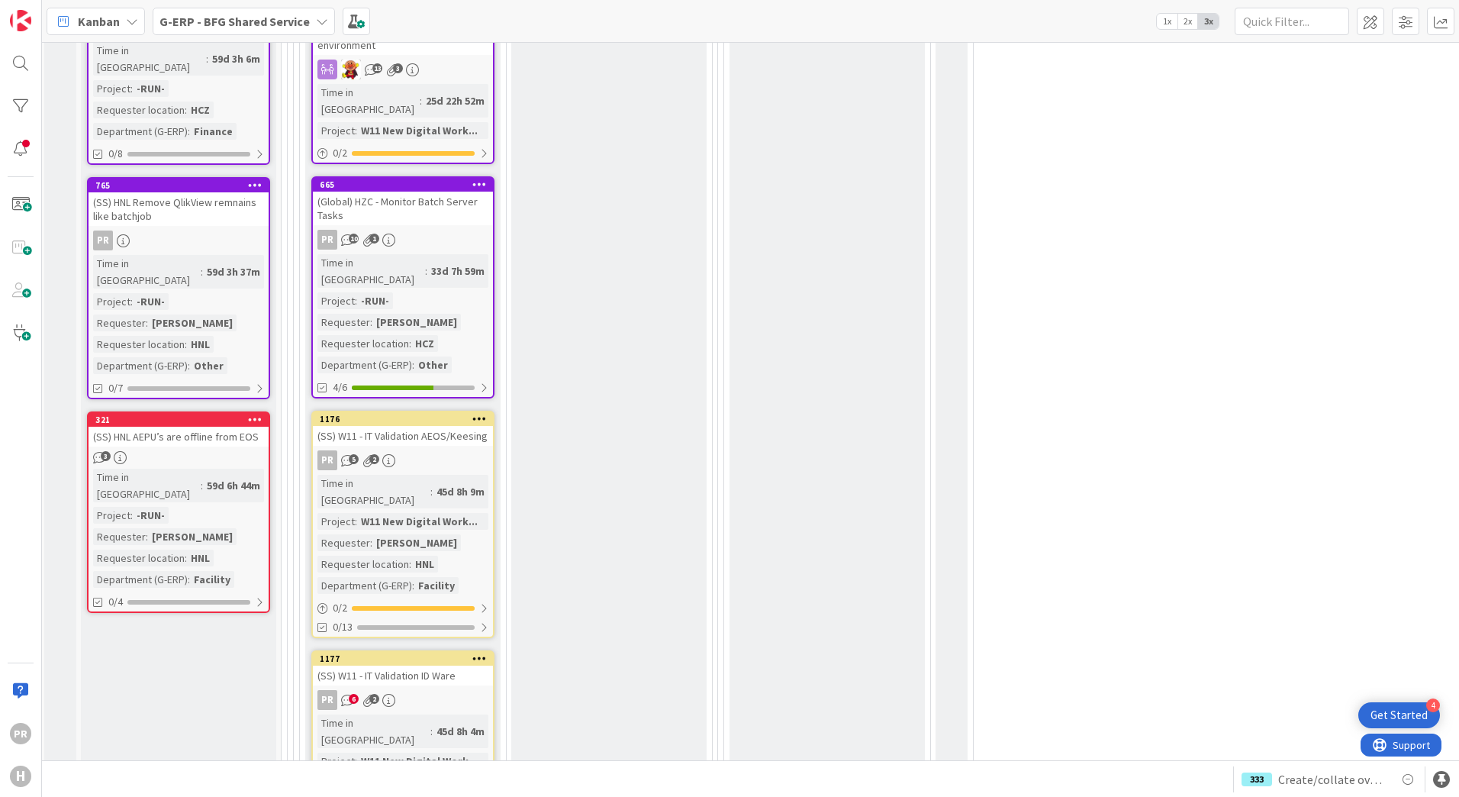
scroll to position [2900, 3]
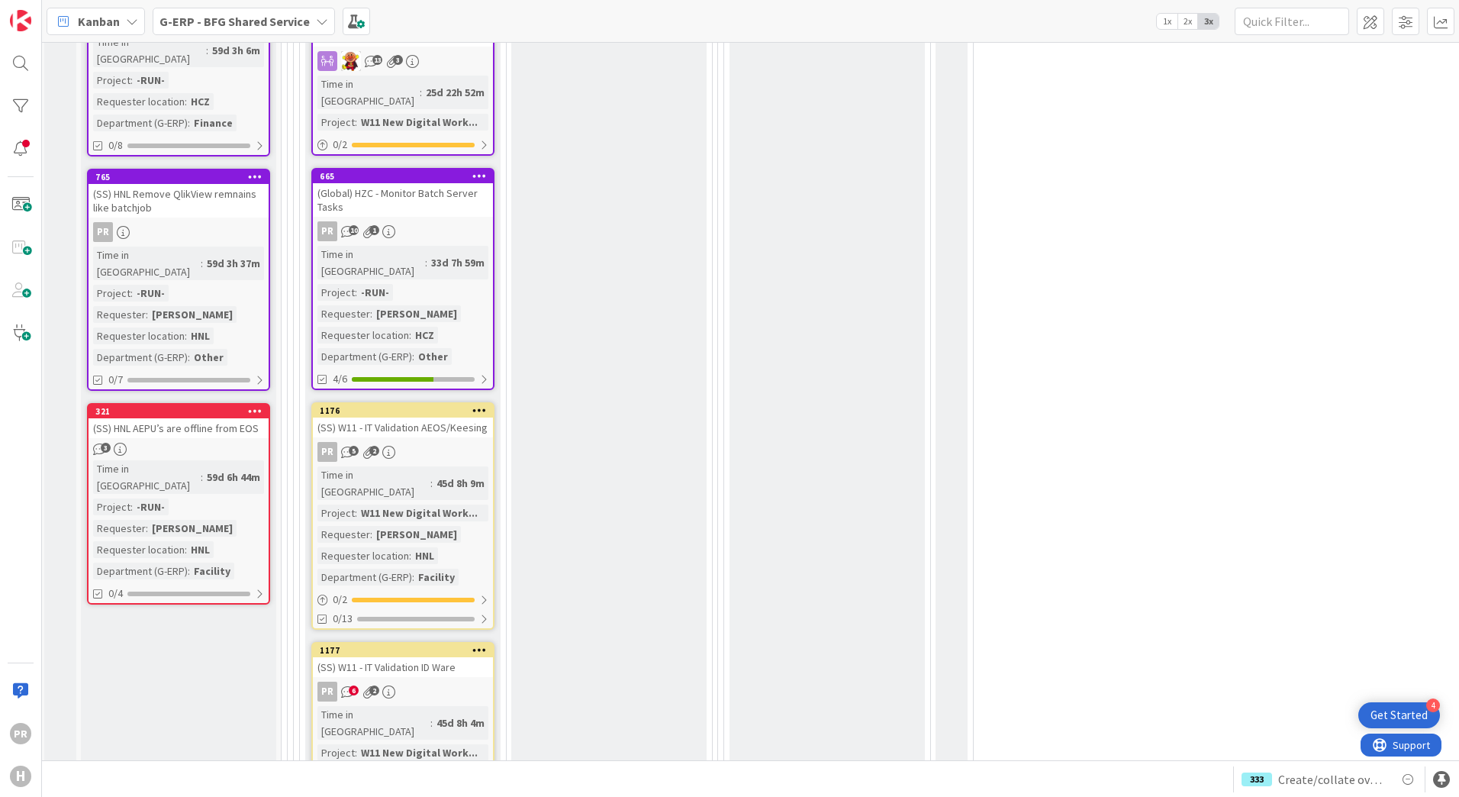
click at [417, 657] on div "(SS) W11 - IT Validation ID Ware" at bounding box center [403, 667] width 180 height 20
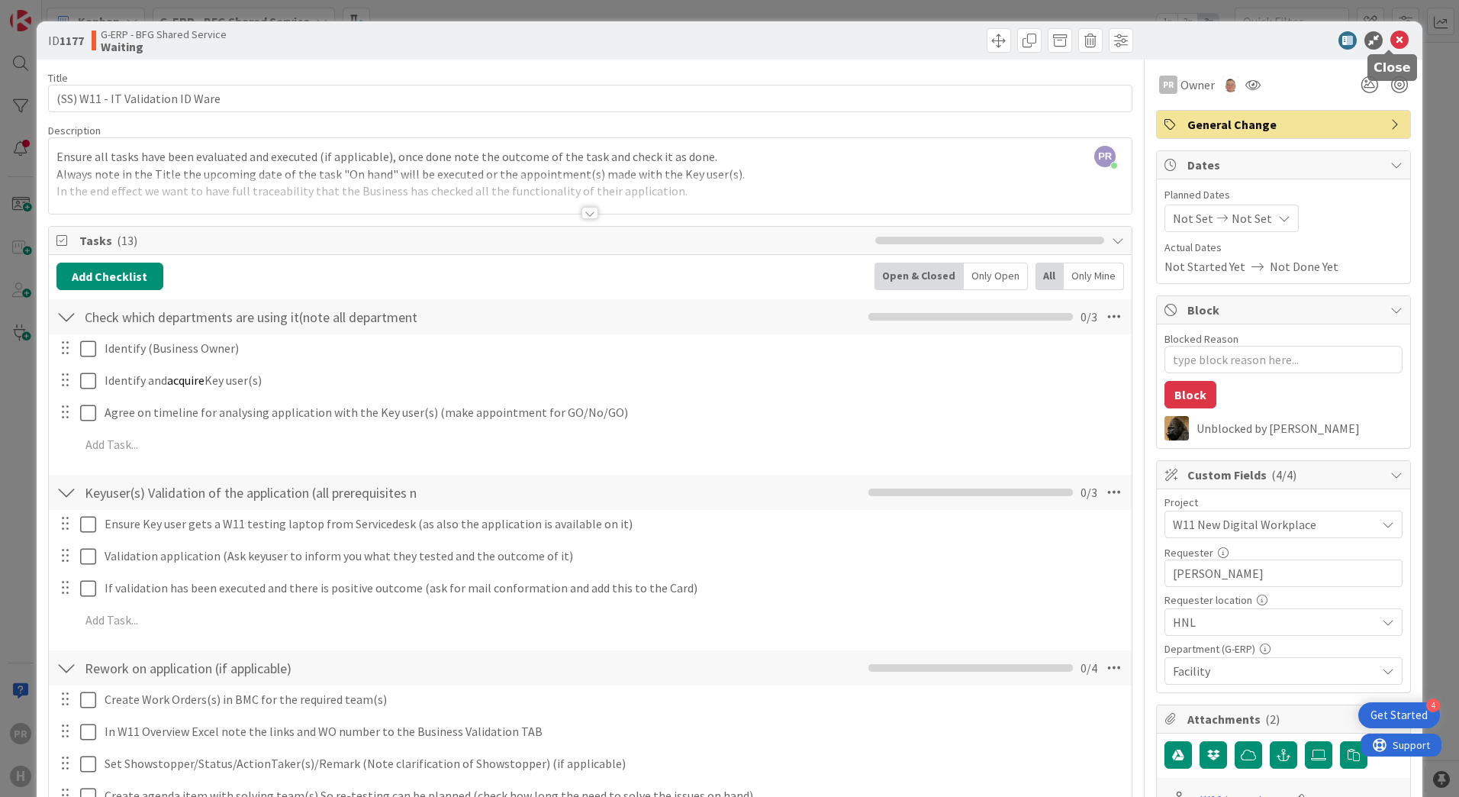
click at [1390, 37] on icon at bounding box center [1399, 40] width 18 height 18
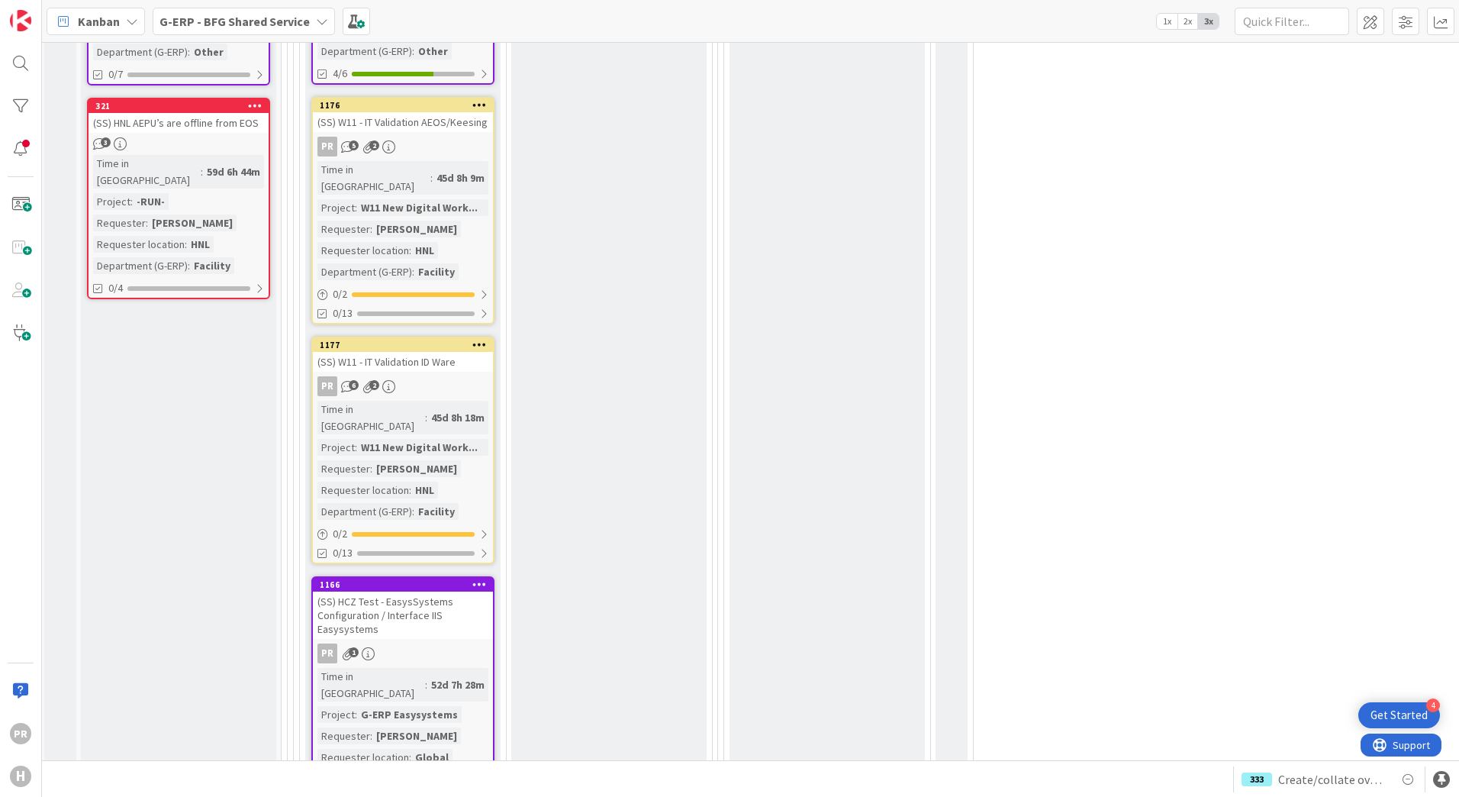
click at [416, 591] on div "(SS) HCZ Test - EasysSystems Configuration / Interface IIS Easysystems" at bounding box center [403, 614] width 180 height 47
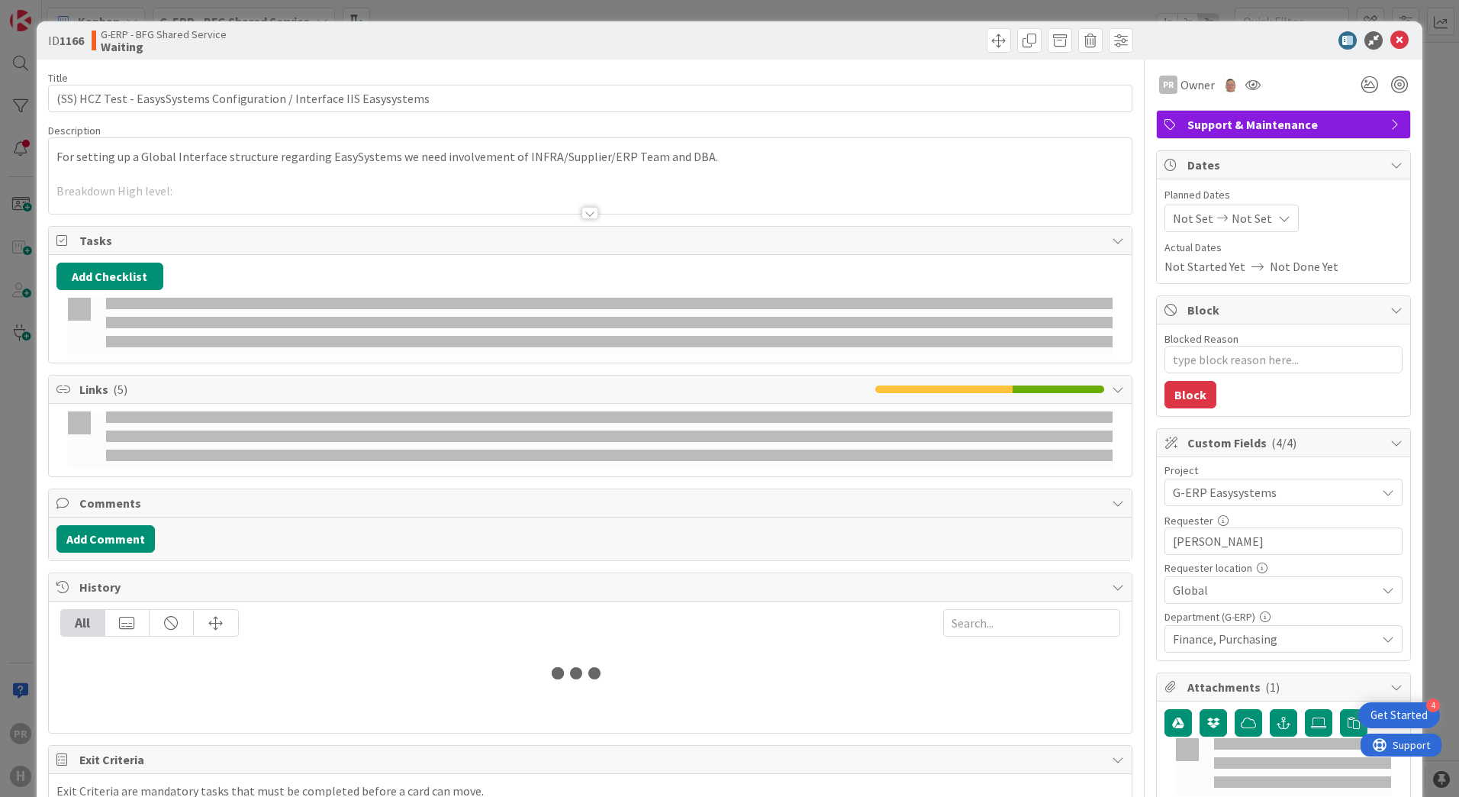
type textarea "x"
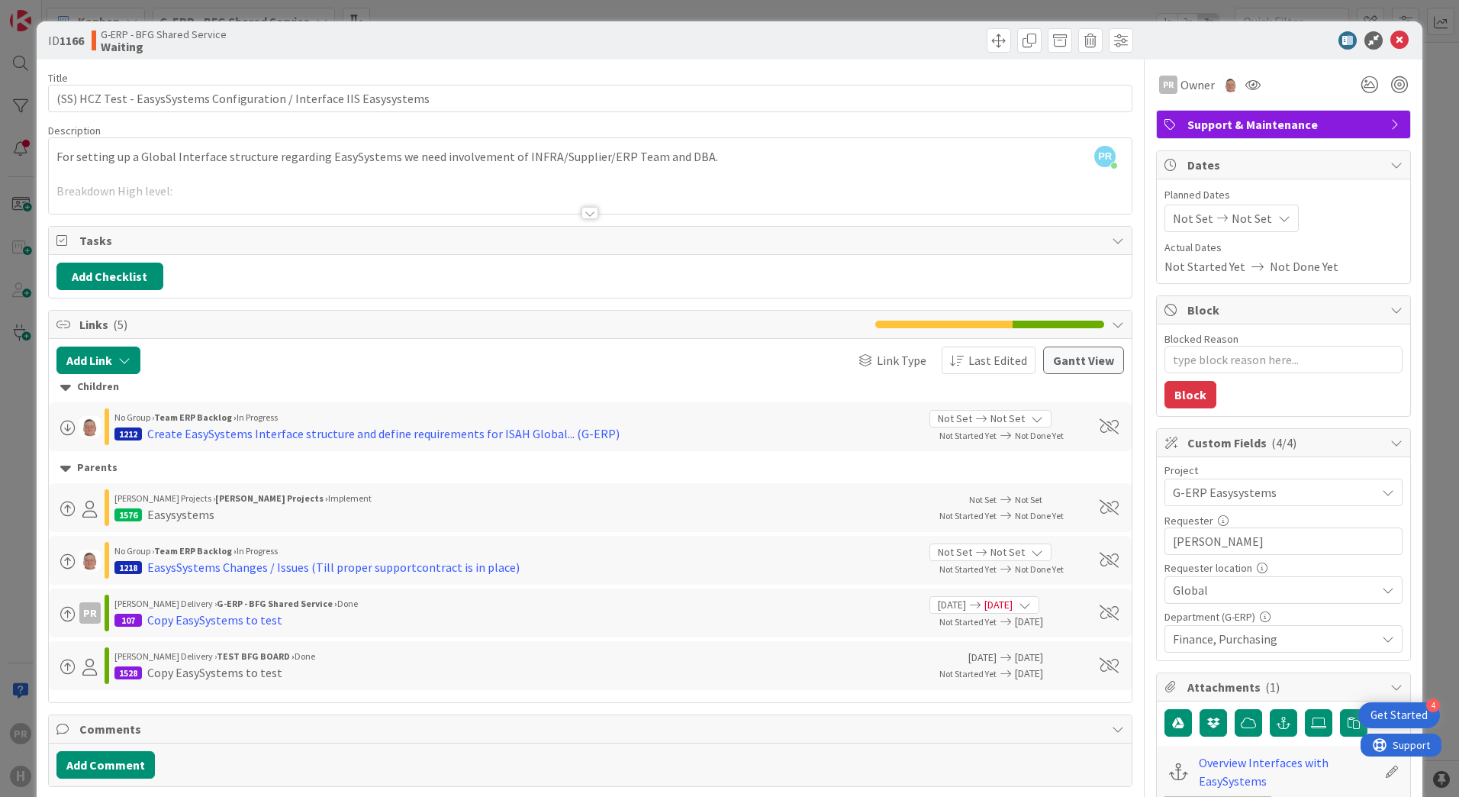
click at [583, 212] on div at bounding box center [589, 213] width 17 height 12
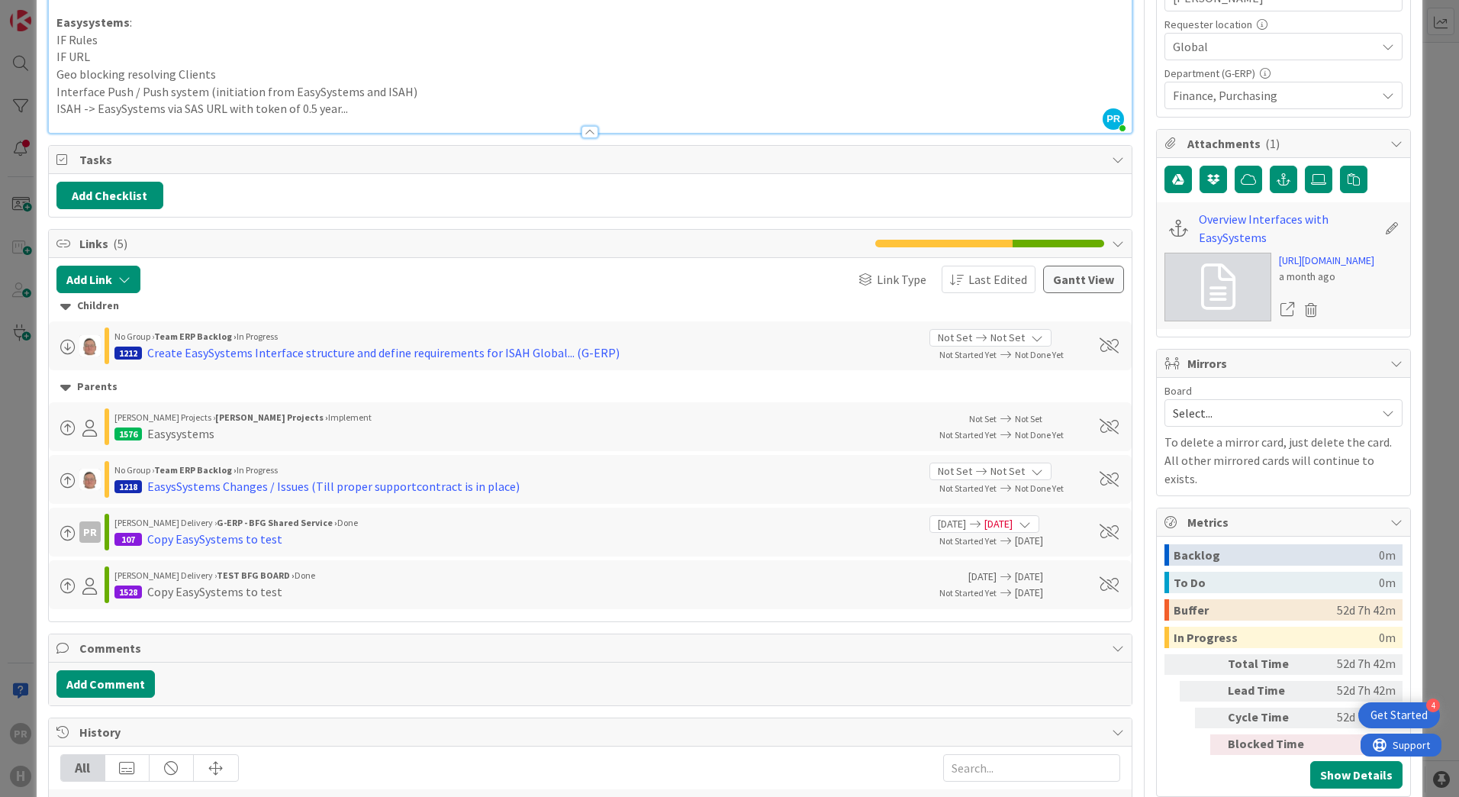
scroll to position [687, 0]
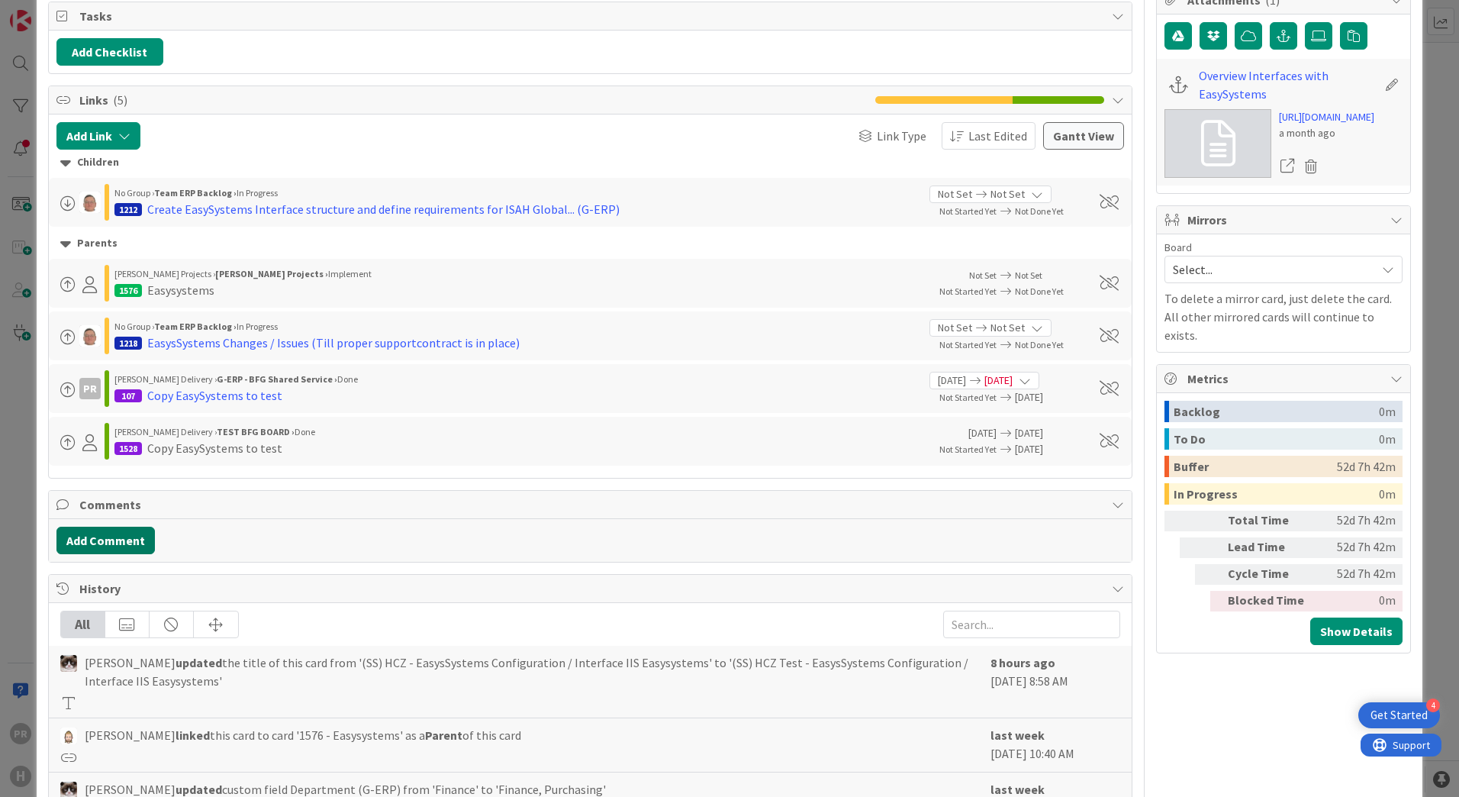
click at [119, 548] on button "Add Comment" at bounding box center [105, 540] width 98 height 27
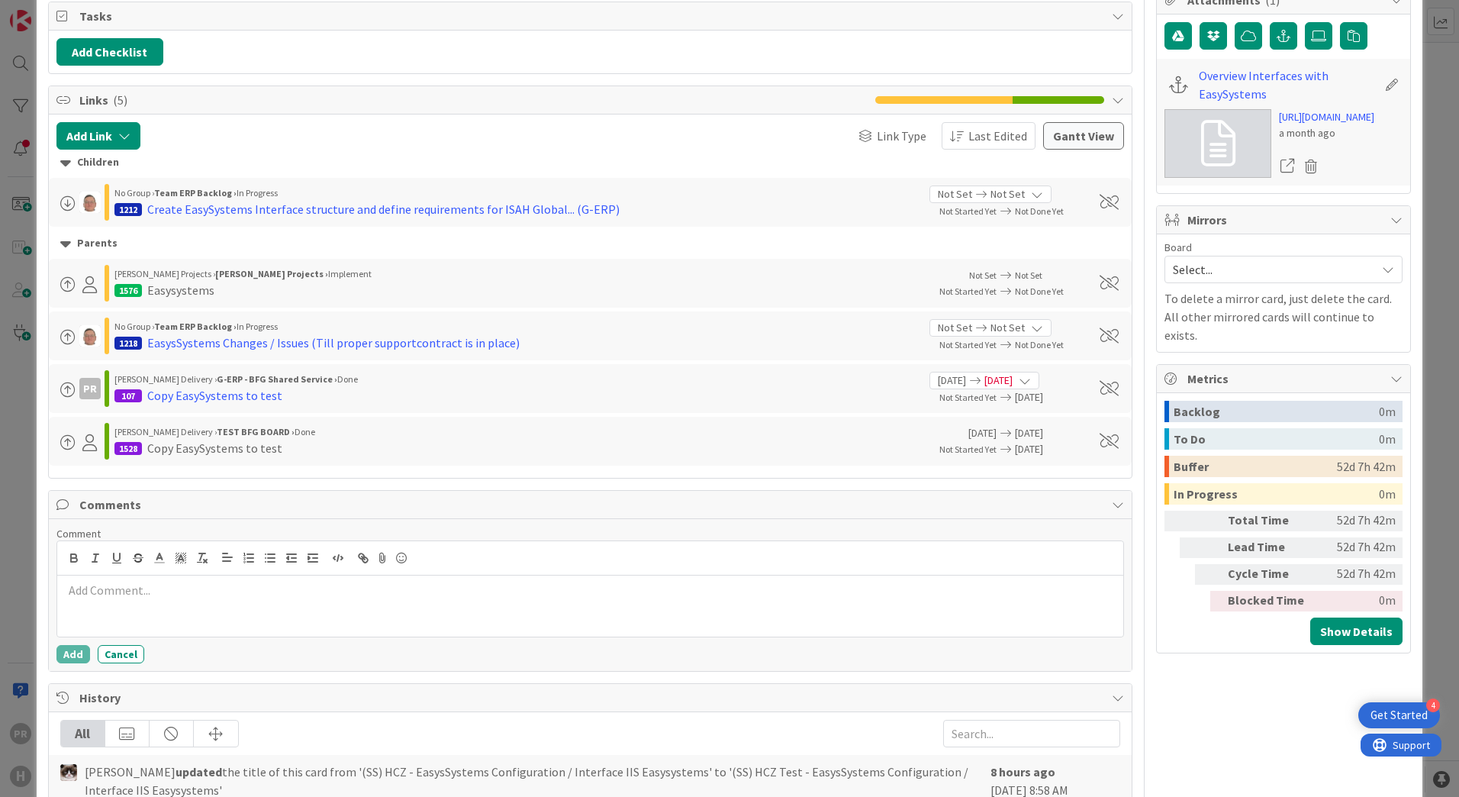
click at [221, 604] on div at bounding box center [590, 605] width 1066 height 61
click at [72, 655] on button "Add" at bounding box center [73, 654] width 34 height 18
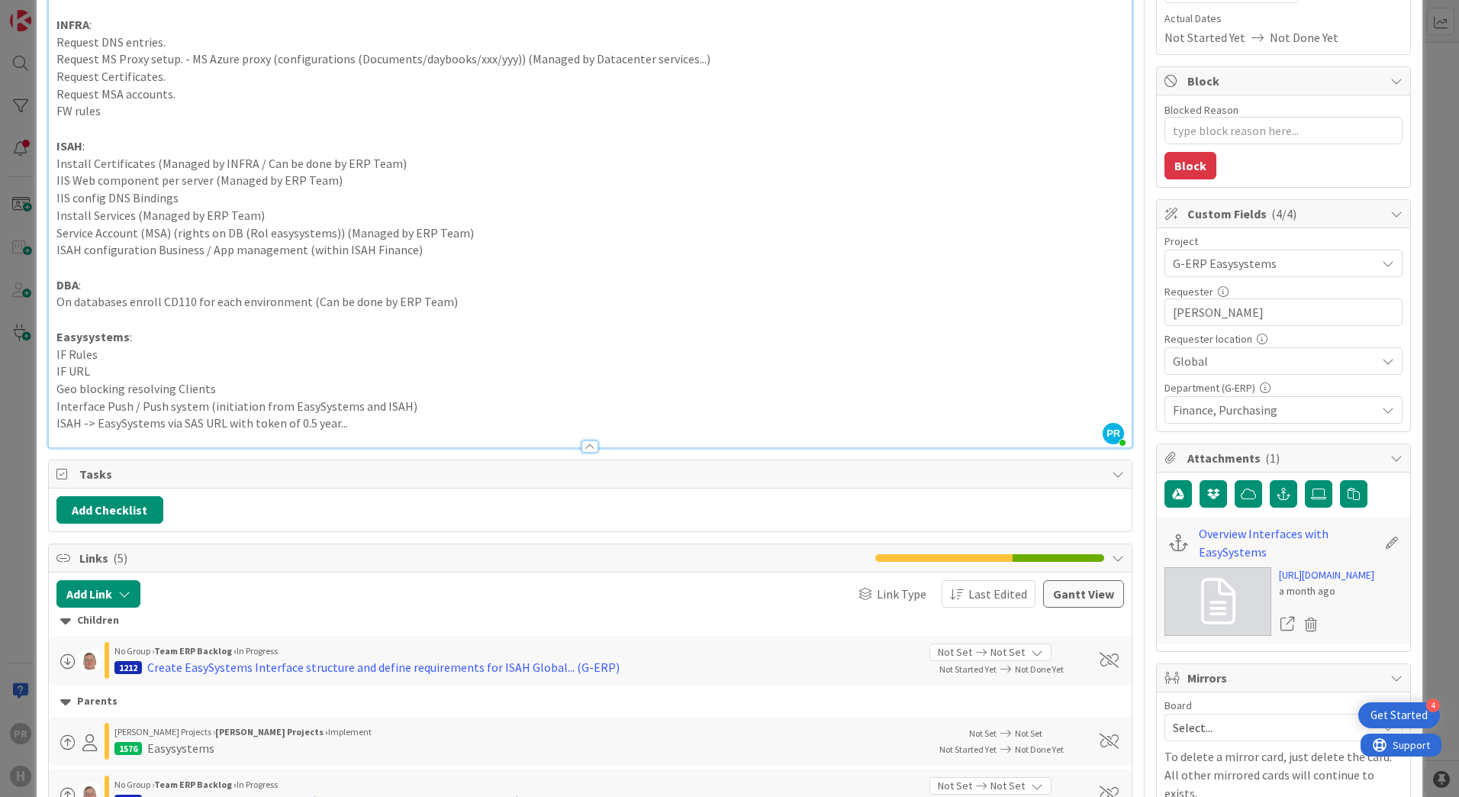
scroll to position [0, 0]
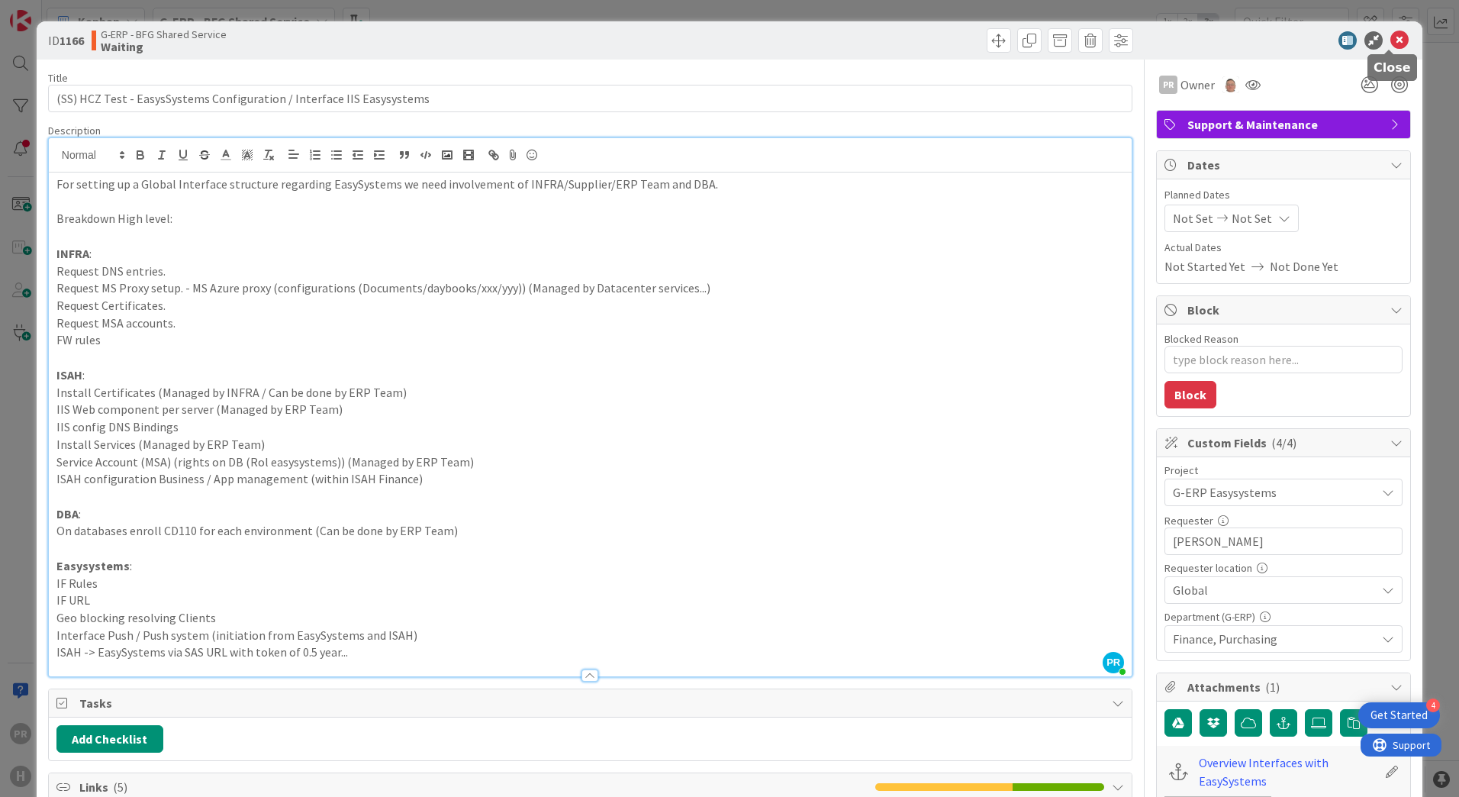
click at [1390, 37] on icon at bounding box center [1399, 40] width 18 height 18
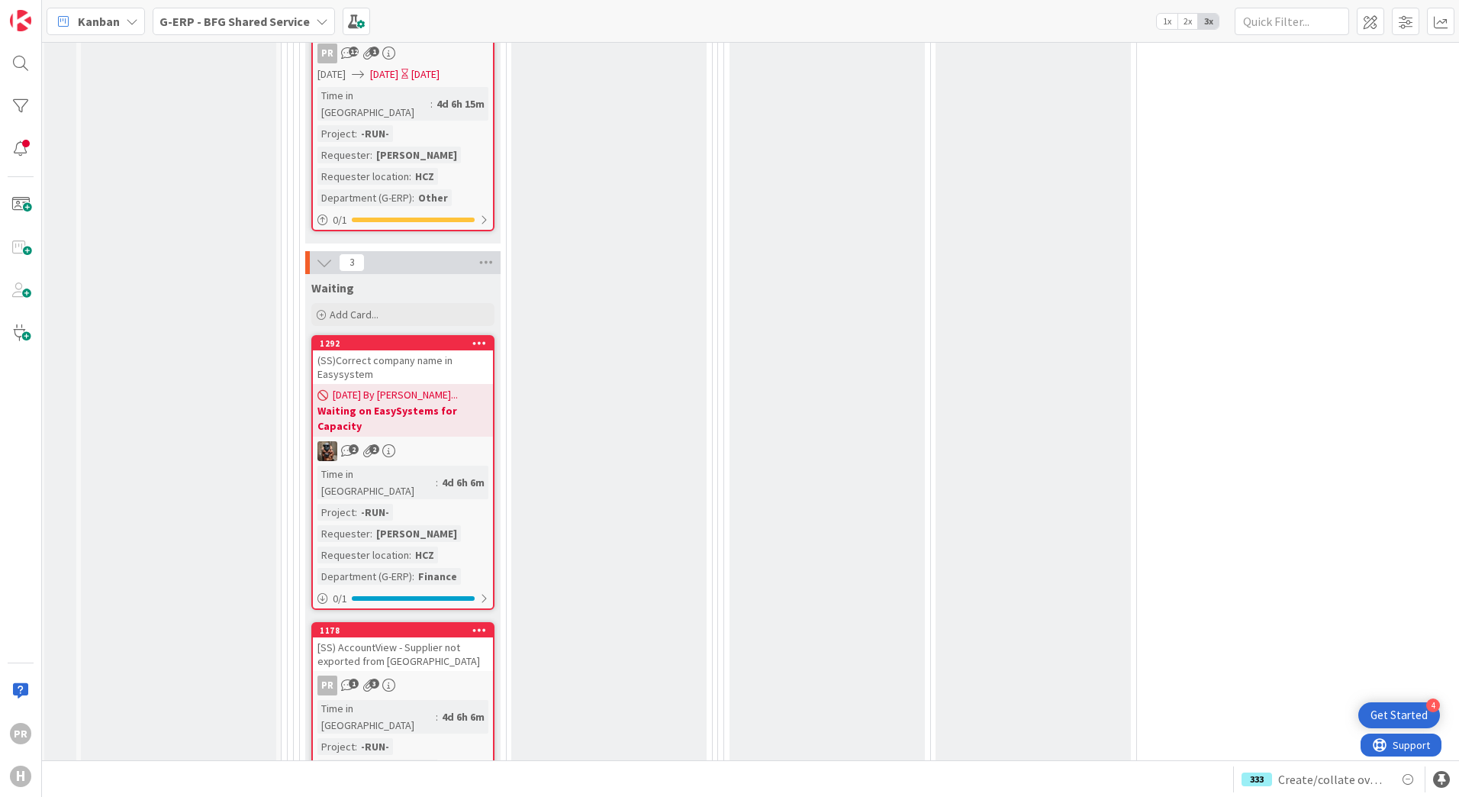
scroll to position [4731, 3]
click at [402, 636] on div "[SS) AccountView - Supplier not exported from Isah" at bounding box center [403, 653] width 180 height 34
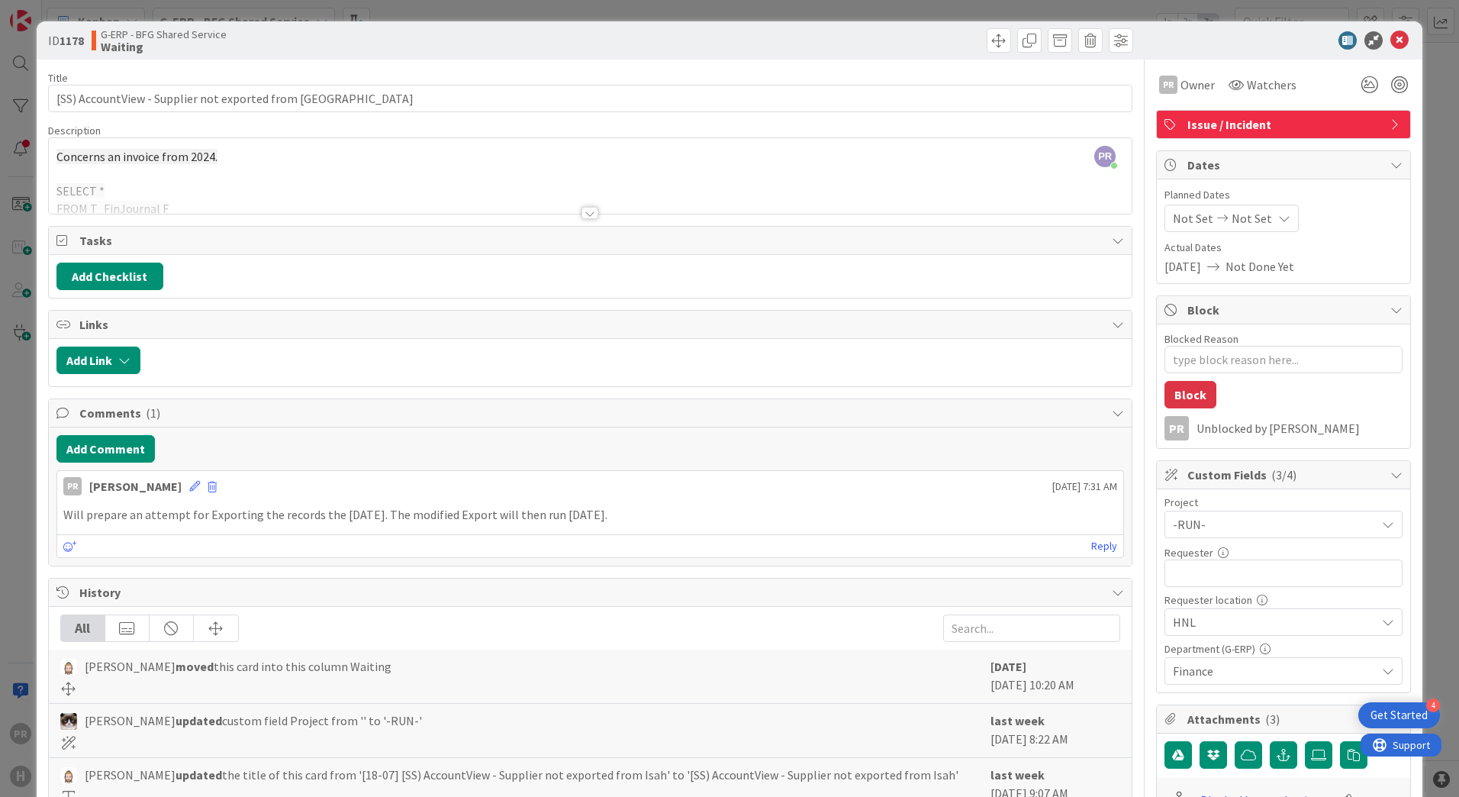
click at [586, 211] on div at bounding box center [589, 213] width 17 height 12
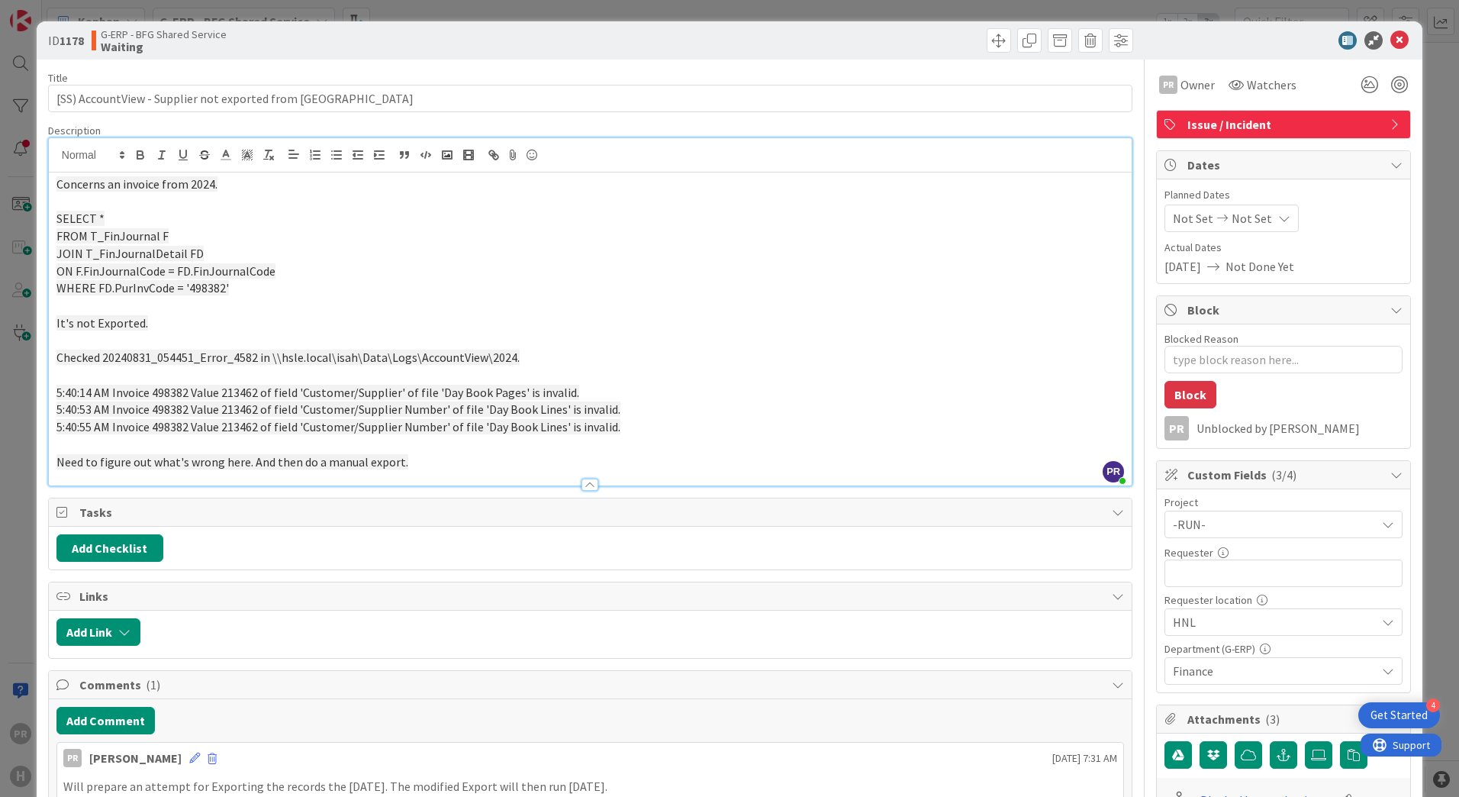
click at [446, 398] on span "5:40:14 AM Invoice 498382 Value 213462 of field 'Customer/Supplier' of file 'Da…" at bounding box center [317, 392] width 523 height 15
click at [586, 436] on p at bounding box center [590, 445] width 1068 height 18
drag, startPoint x: 520, startPoint y: 452, endPoint x: 417, endPoint y: 444, distance: 102.5
click at [417, 444] on p at bounding box center [590, 445] width 1068 height 18
click at [441, 455] on p "Need to figure out what's wrong here. And then do a manual export." at bounding box center [590, 462] width 1068 height 18
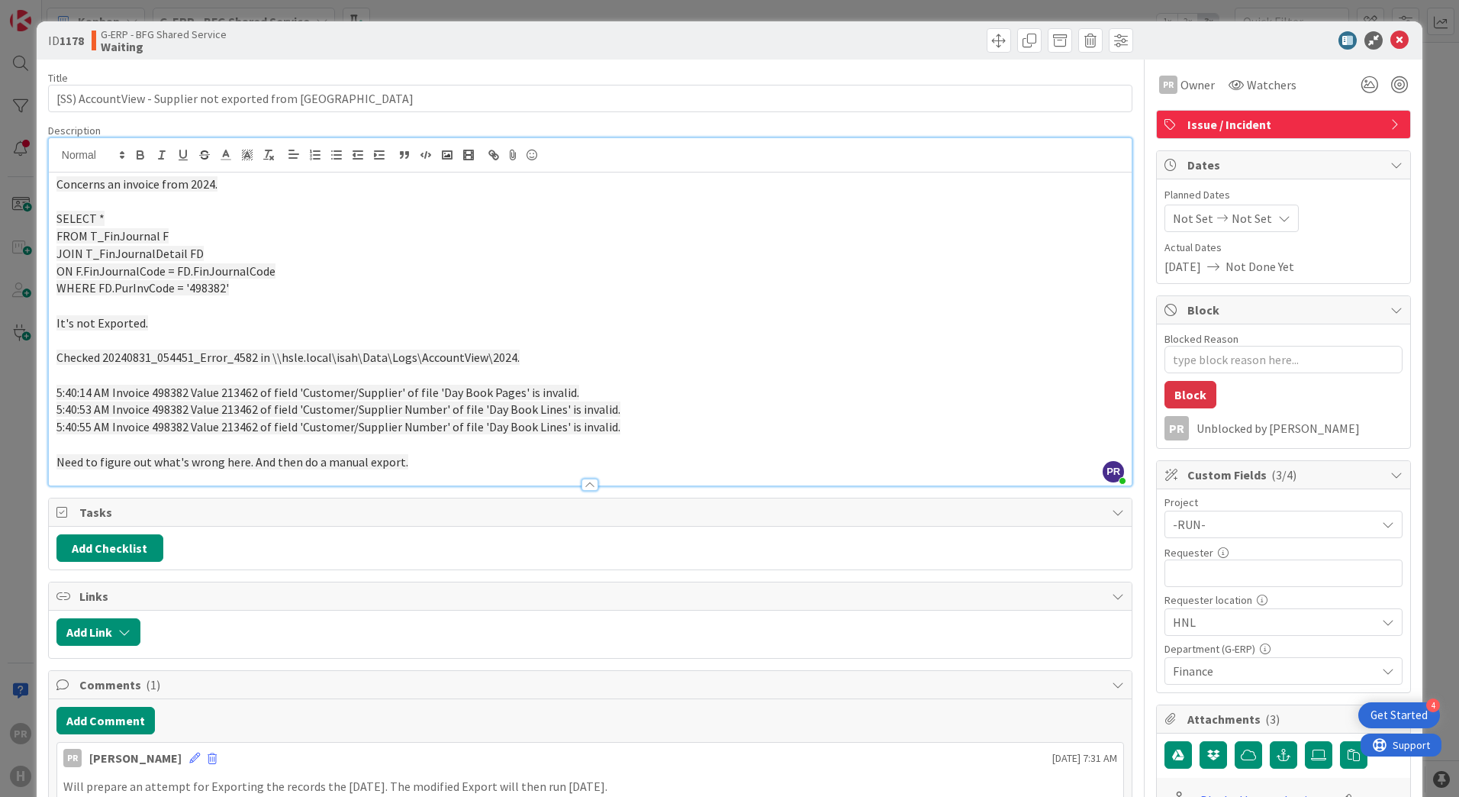
click at [266, 296] on p "WHERE FD.PurInvCode = '498382'" at bounding box center [590, 288] width 1068 height 18
drag, startPoint x: 262, startPoint y: 291, endPoint x: 24, endPoint y: 220, distance: 247.9
click at [24, 220] on div "ID 1178 G-ERP - BFG Shared Service Waiting Title 50 / 128 [SS) AccountView - Su…" at bounding box center [729, 398] width 1459 height 797
copy div "SELECT * FROM T_FinJournal F JOIN T_FinJournalDetail FD ON F.FinJournalCode = F…"
click at [1391, 32] on icon at bounding box center [1399, 40] width 18 height 18
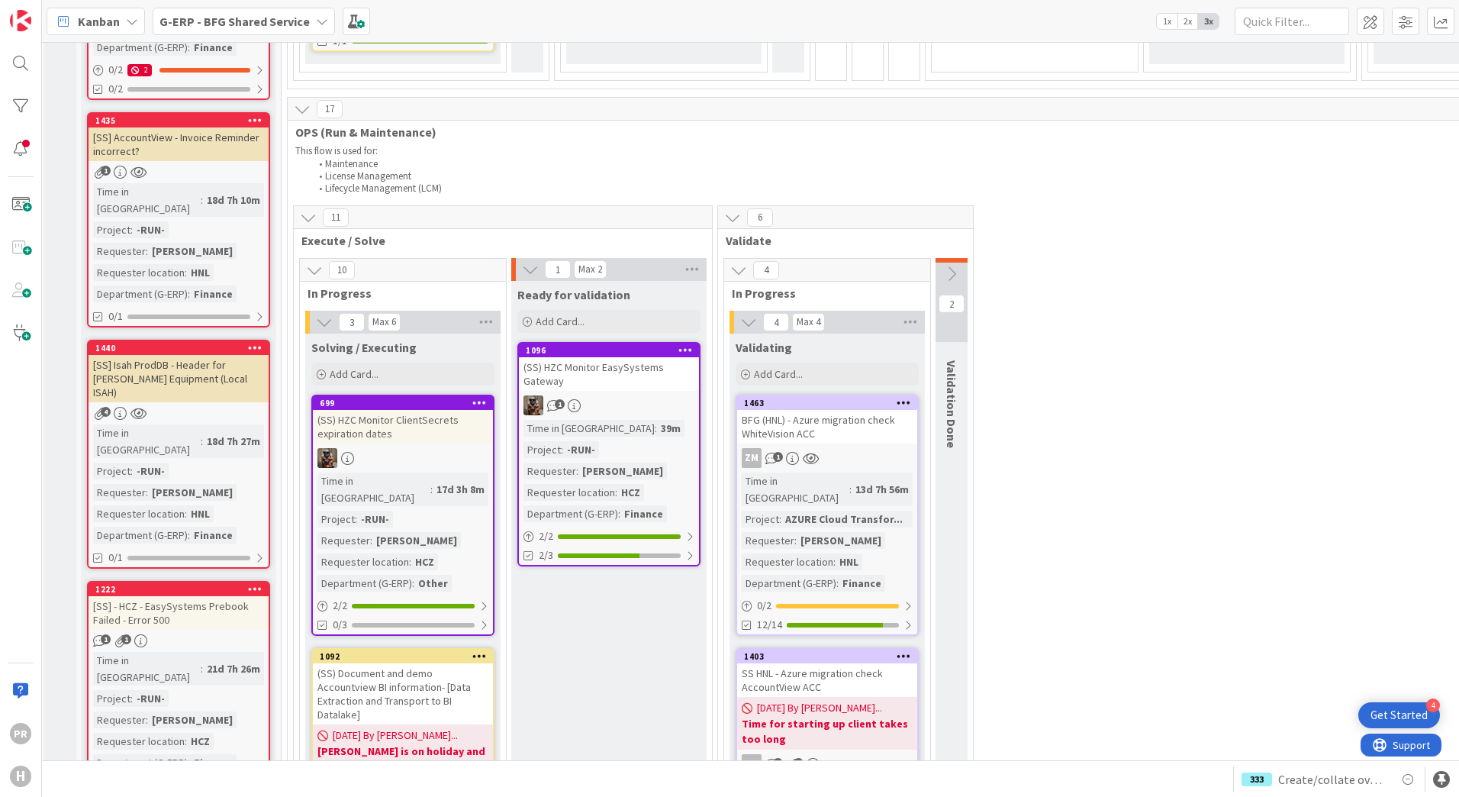
scroll to position [992, 3]
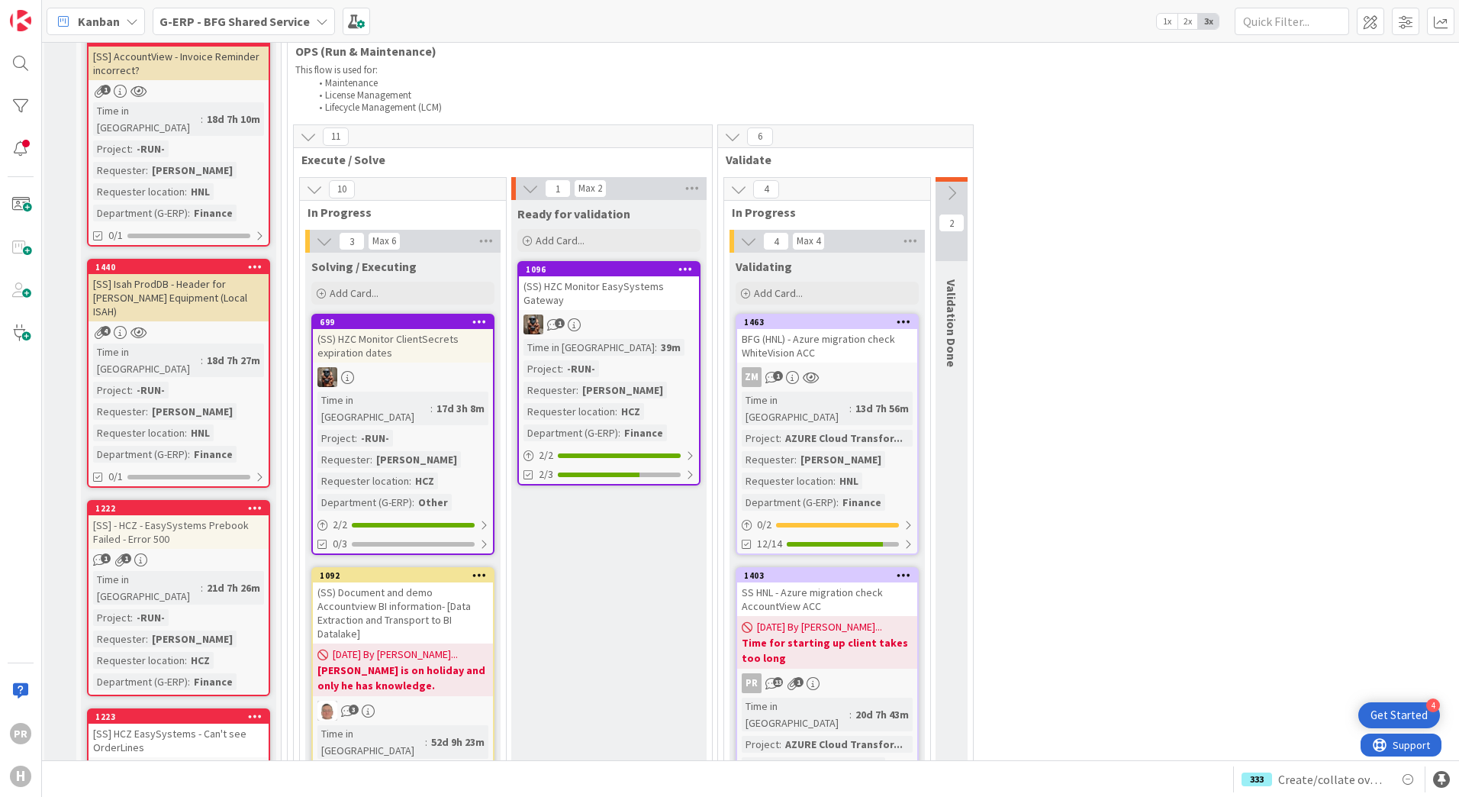
click at [201, 259] on link "1440 [SS] Isah ProdDB - Header for Huisman Equipment (Local ISAH) 4 Time in Col…" at bounding box center [178, 373] width 183 height 229
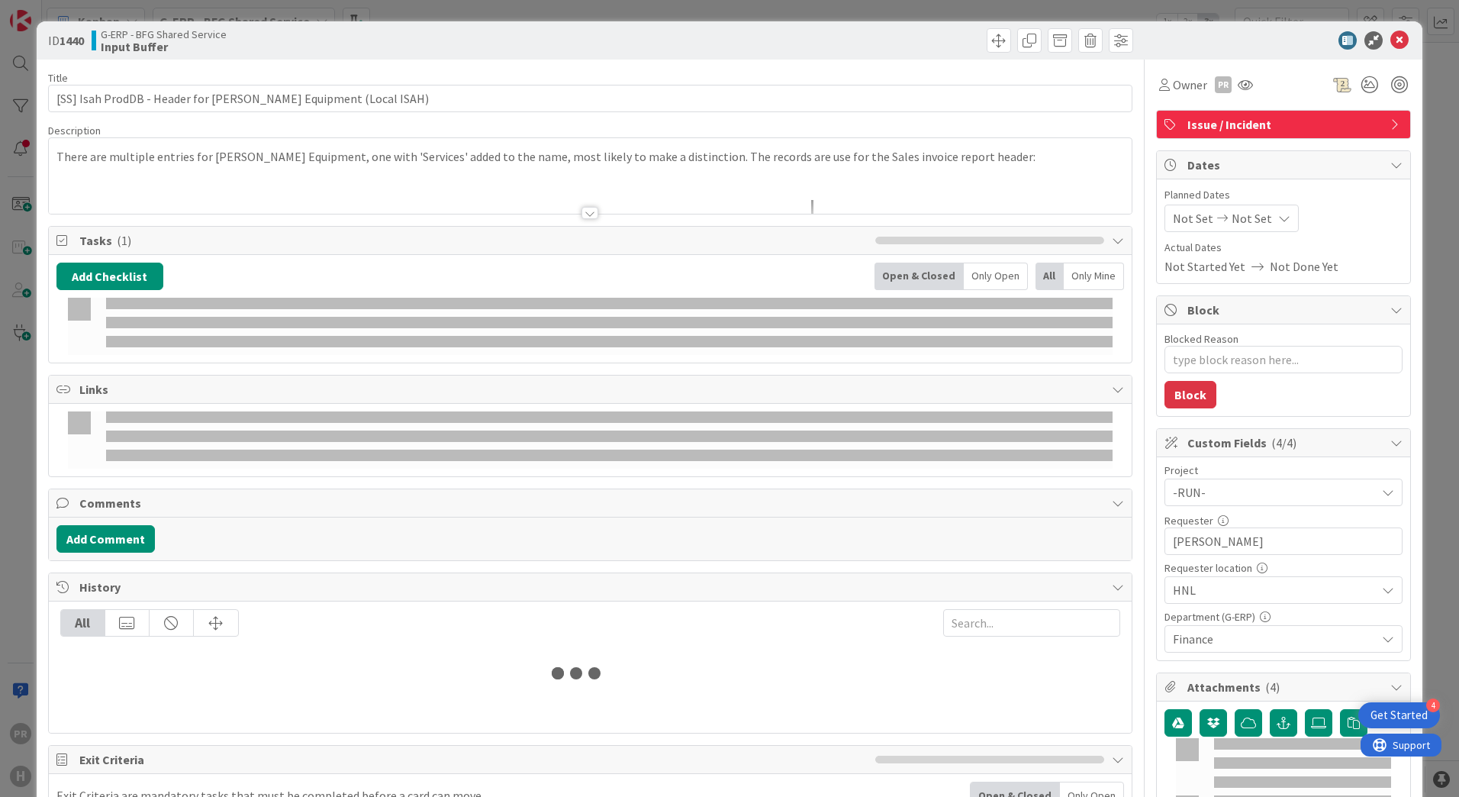
type textarea "x"
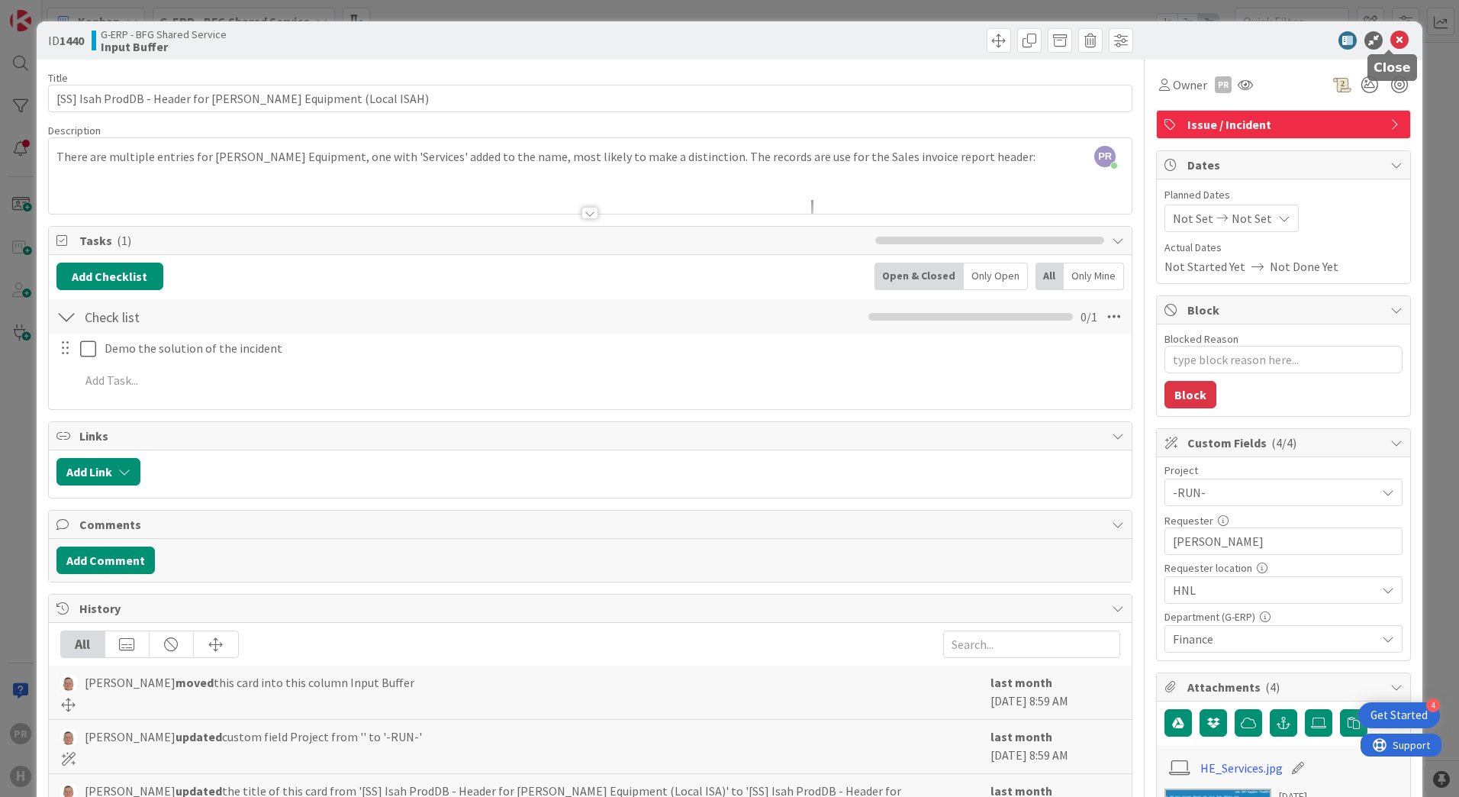
click at [1390, 36] on icon at bounding box center [1399, 40] width 18 height 18
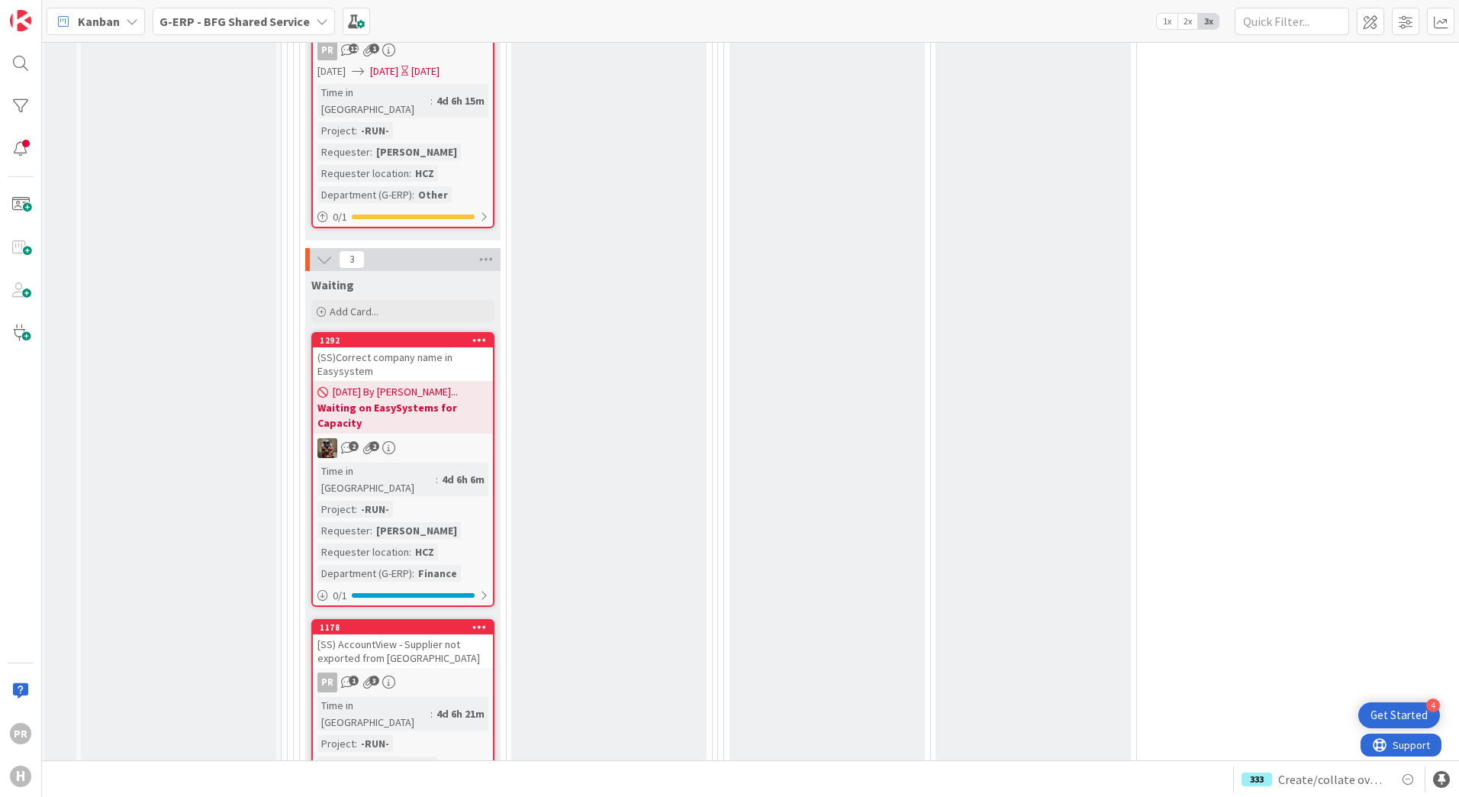
scroll to position [4807, 3]
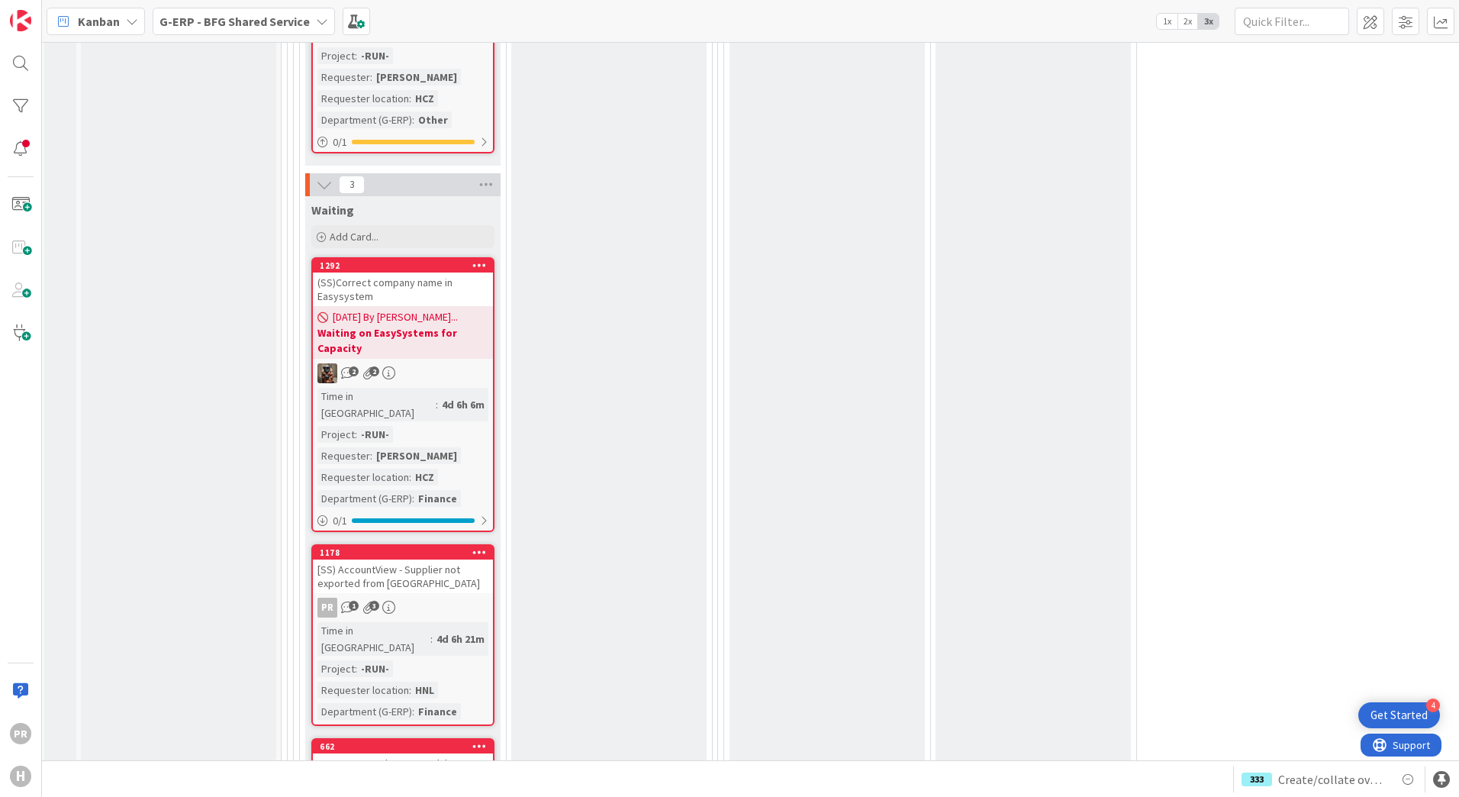
click at [585, 467] on div "Ready for validation Add Card..." at bounding box center [608, 220] width 195 height 1570
